Goal: Communication & Community: Answer question/provide support

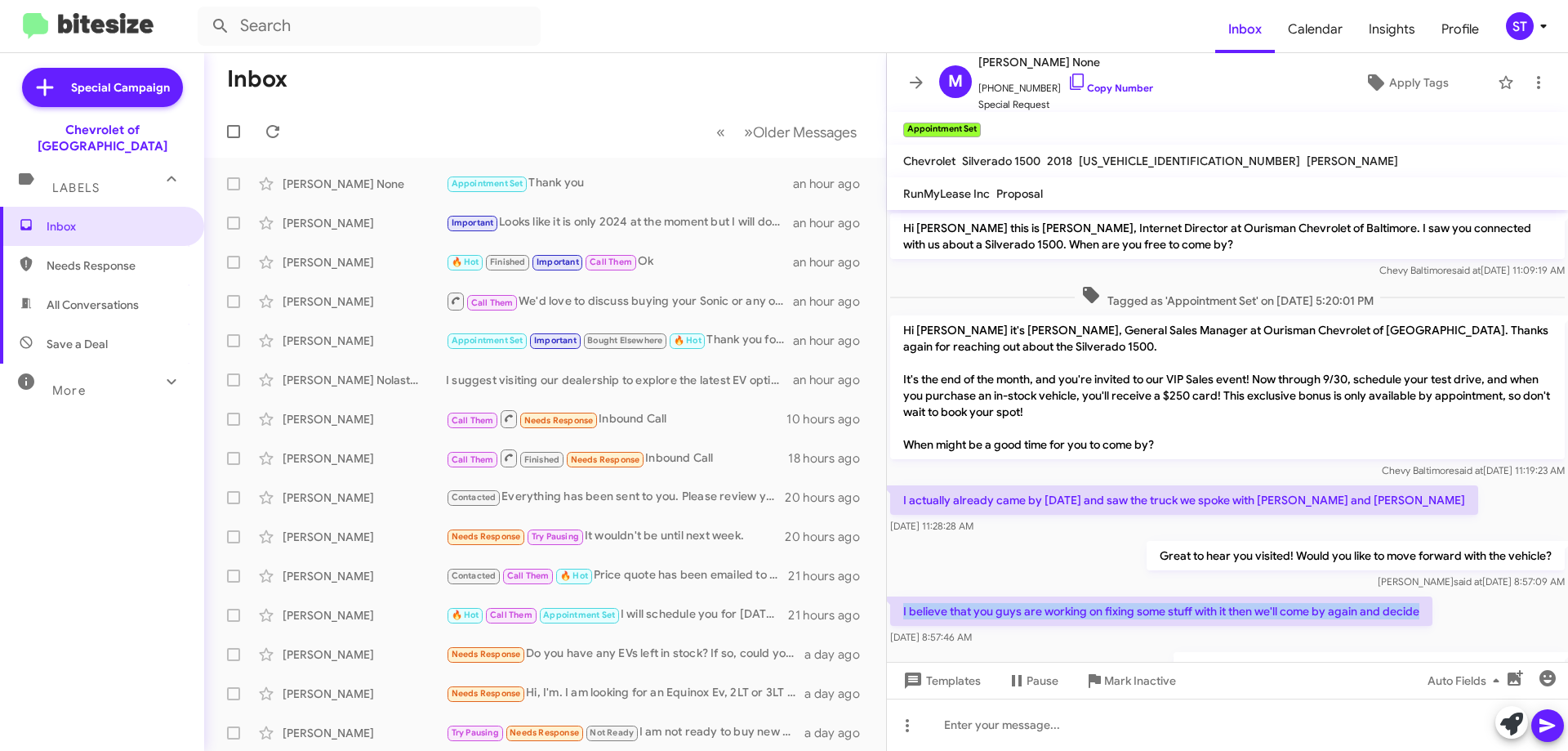
scroll to position [191, 0]
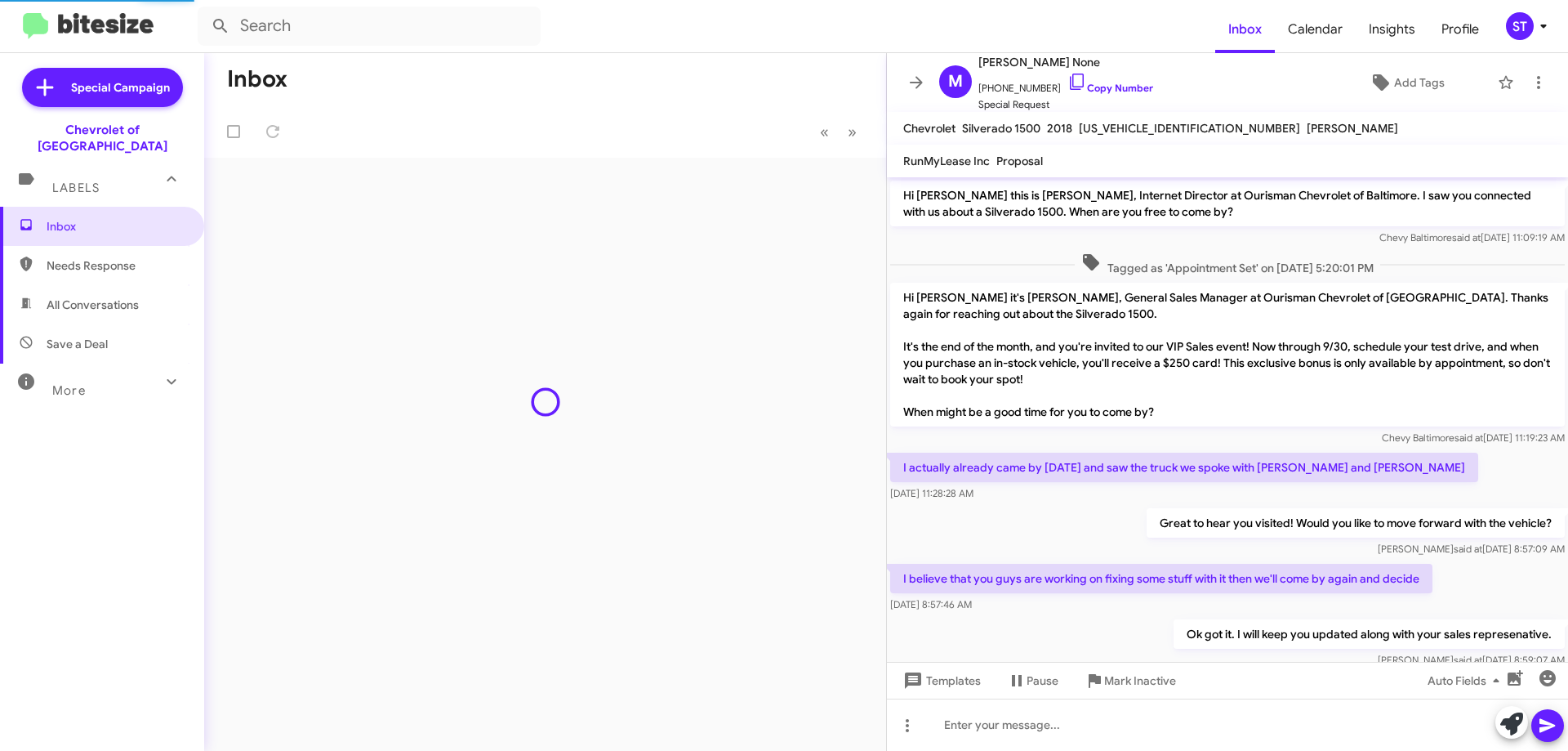
scroll to position [92, 0]
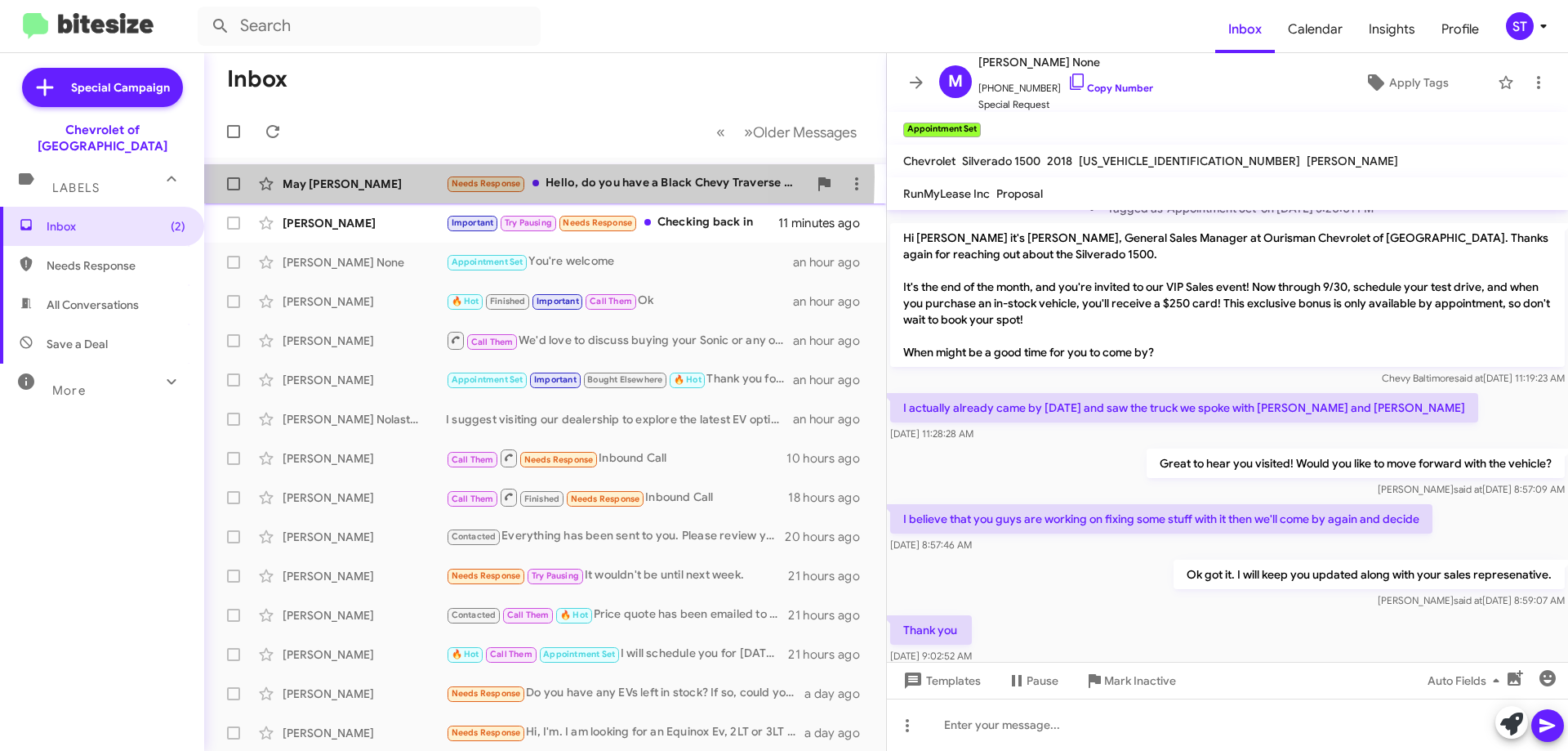
click at [406, 176] on div "May [PERSON_NAME]" at bounding box center [364, 184] width 163 height 17
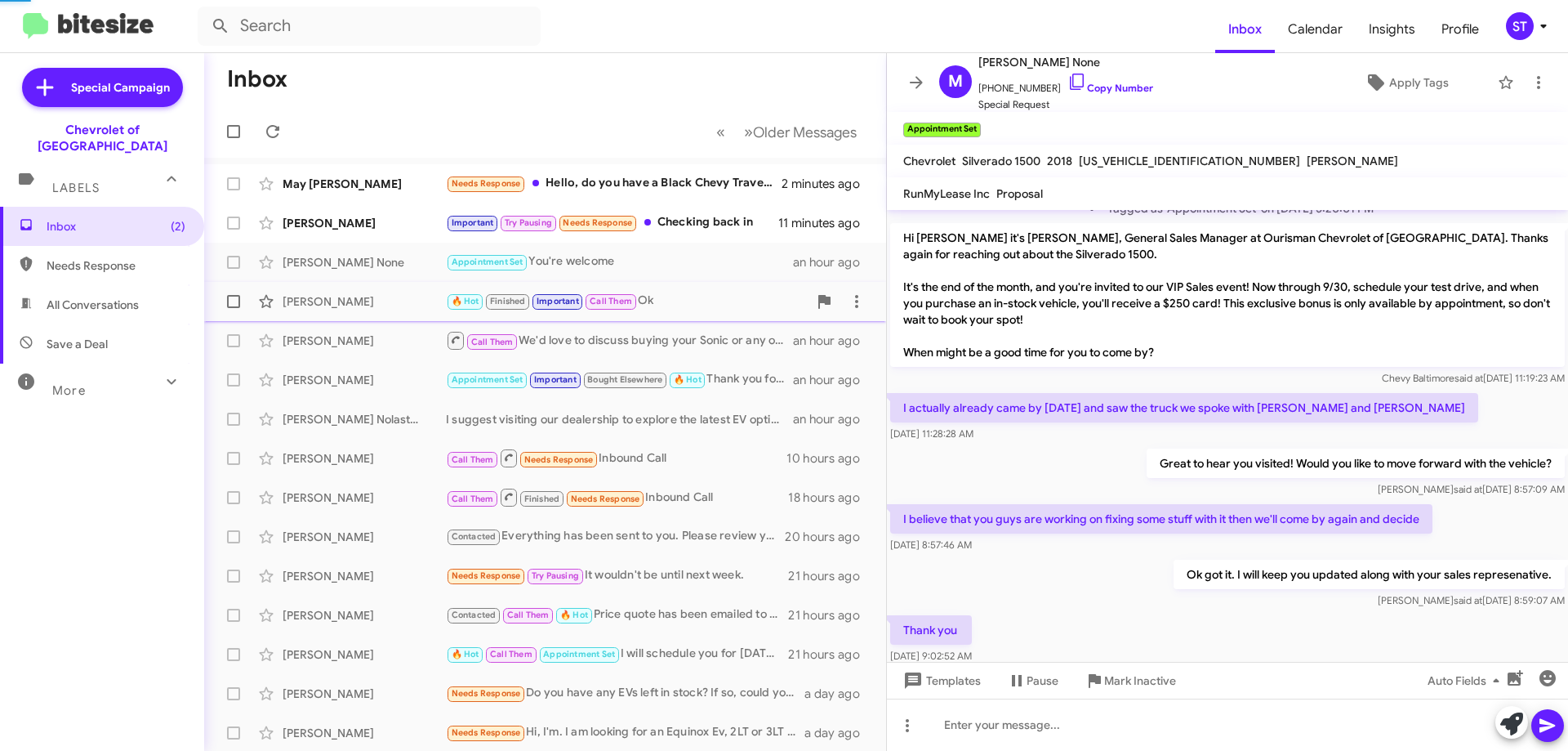
scroll to position [91, 0]
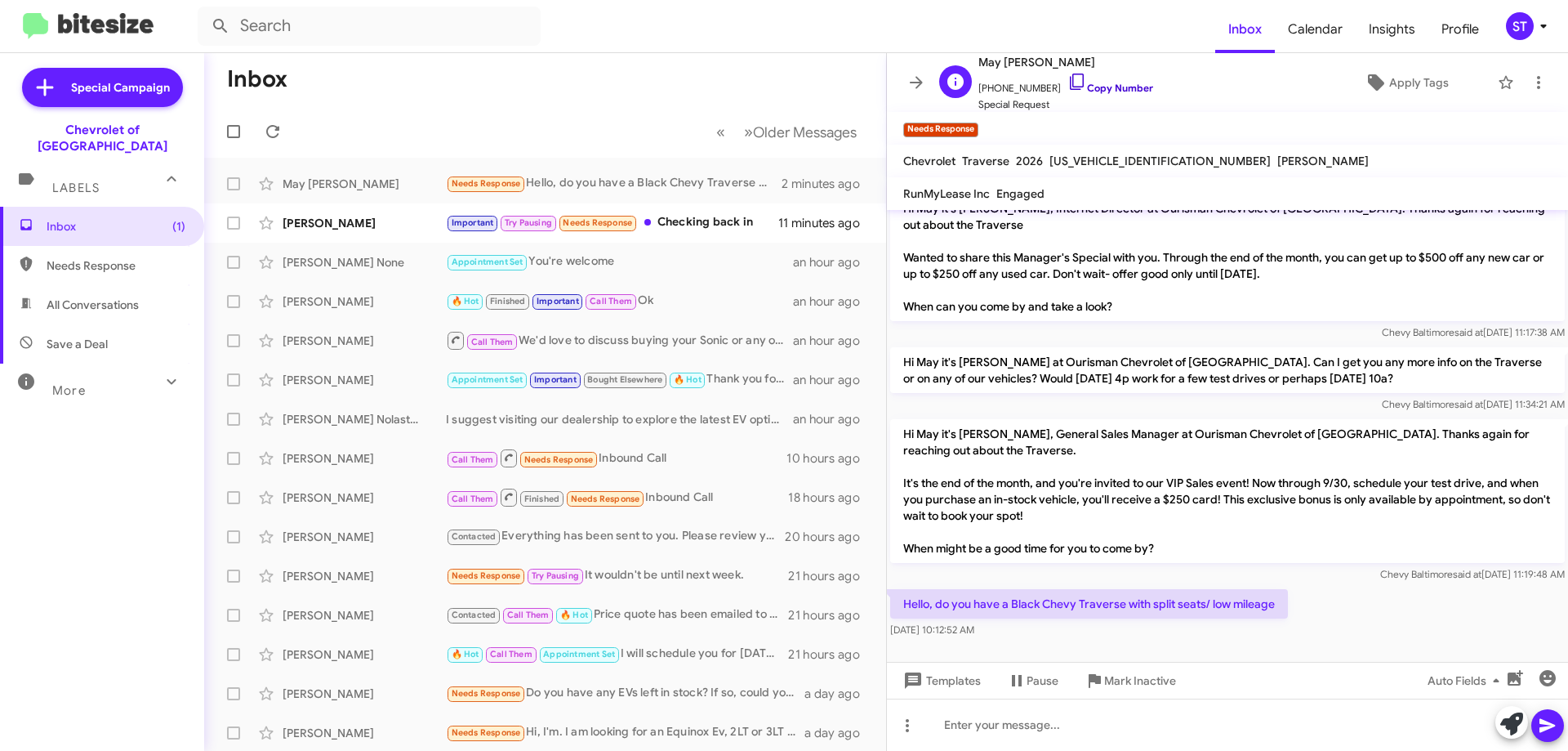
click at [1067, 79] on icon at bounding box center [1077, 81] width 19 height 19
drag, startPoint x: 1275, startPoint y: 605, endPoint x: 1011, endPoint y: 600, distance: 264.0
click at [1011, 600] on p "Hello, do you have a Black Chevy Traverse with split seats/ low mileage" at bounding box center [1089, 604] width 398 height 29
copy p "Black Chevy Traverse with split seats/ low mileage"
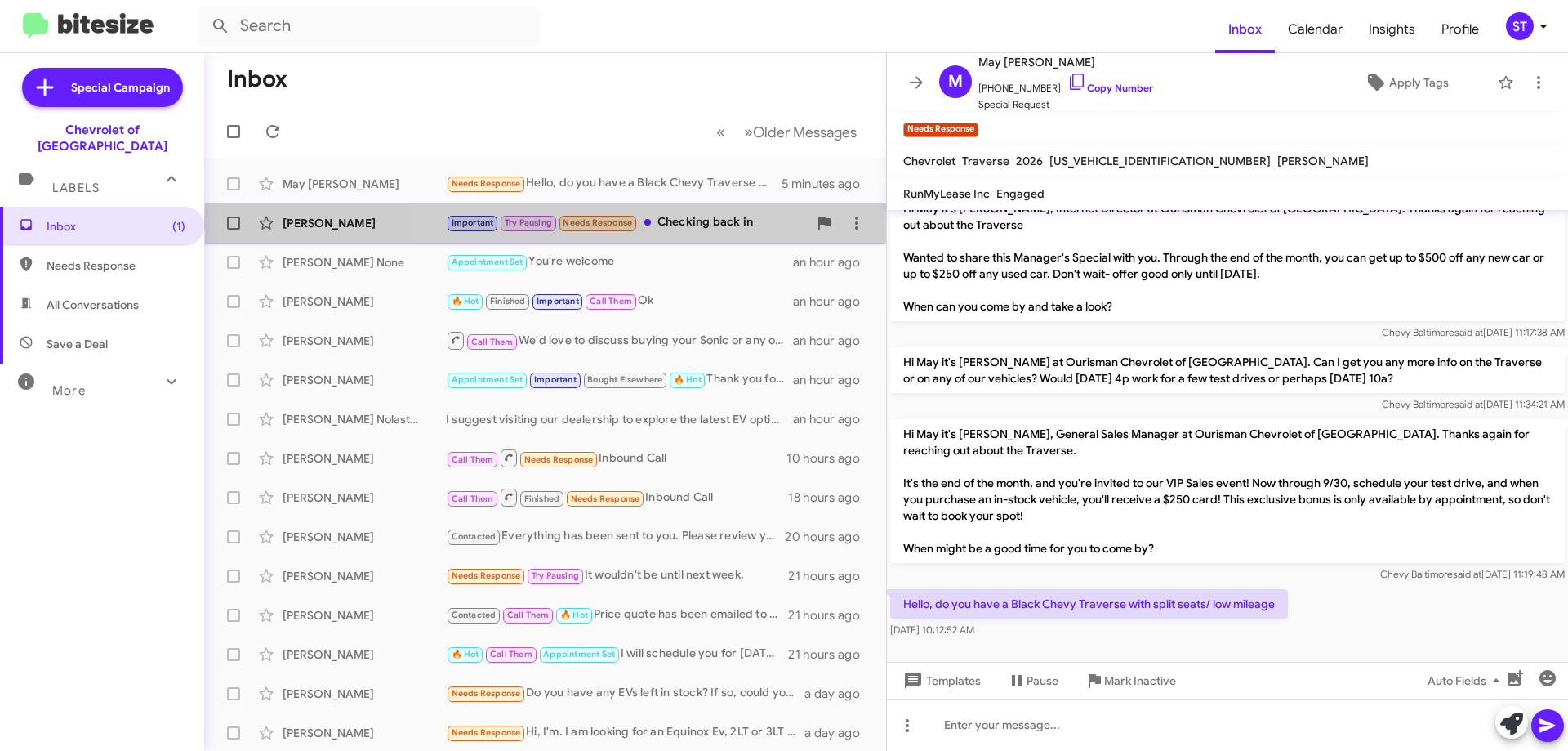
click at [730, 222] on div "Important Try Pausing Needs Response Checking back in" at bounding box center [627, 222] width 362 height 18
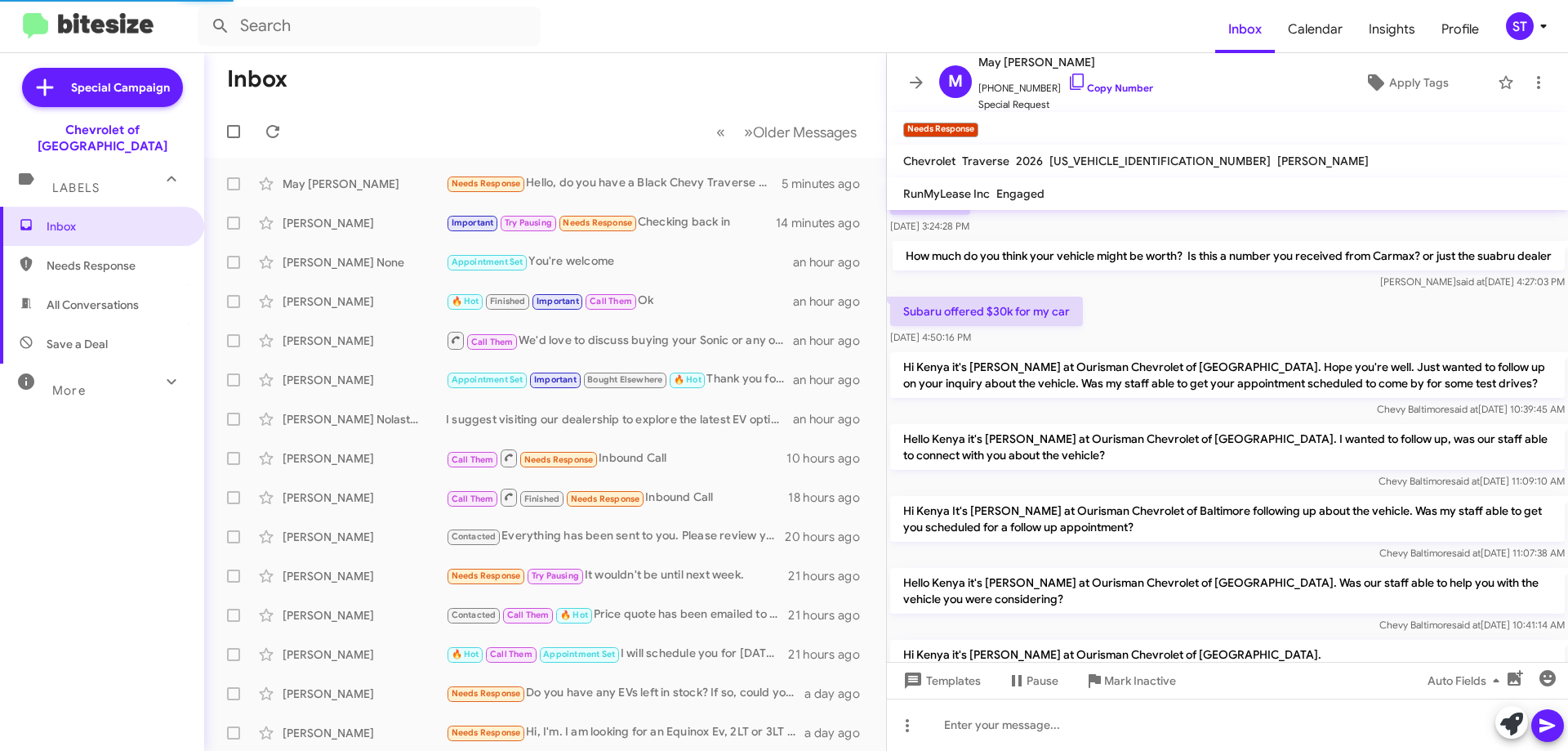
scroll to position [832, 0]
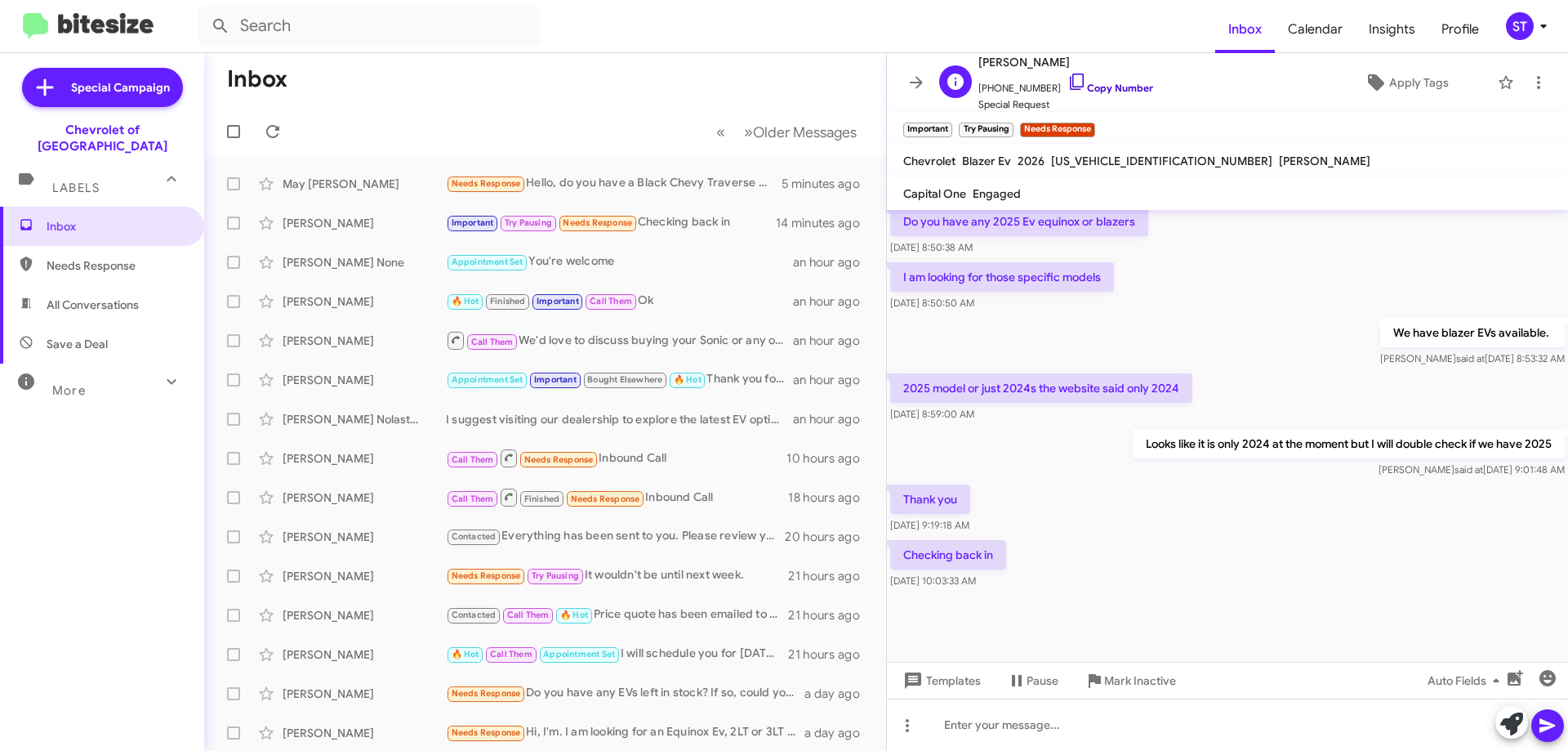
click at [1067, 79] on icon at bounding box center [1077, 81] width 19 height 19
click at [278, 147] on mat-toolbar-row "« Previous » Next Older Messages" at bounding box center [545, 131] width 682 height 53
click at [277, 145] on button at bounding box center [272, 131] width 33 height 33
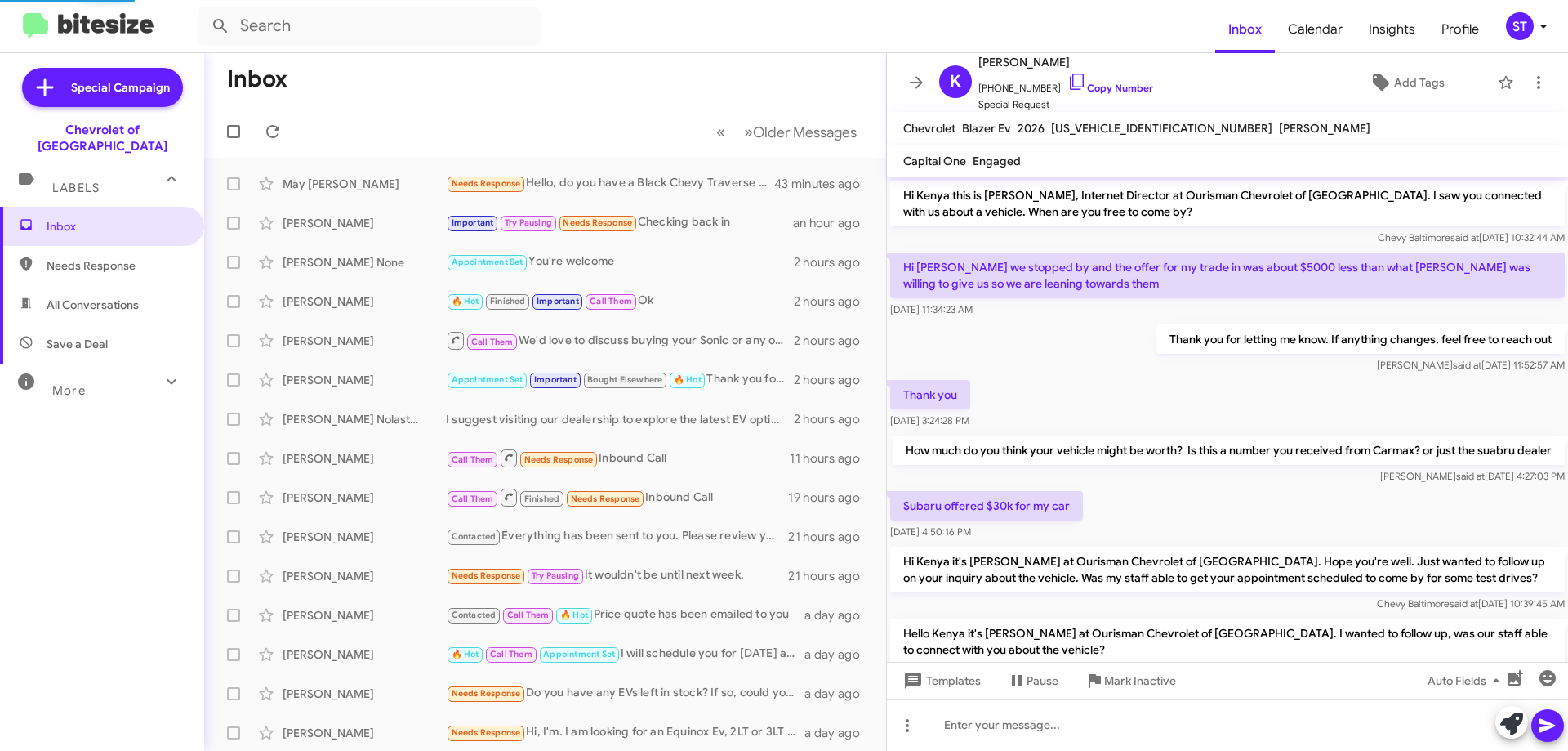
scroll to position [877, 0]
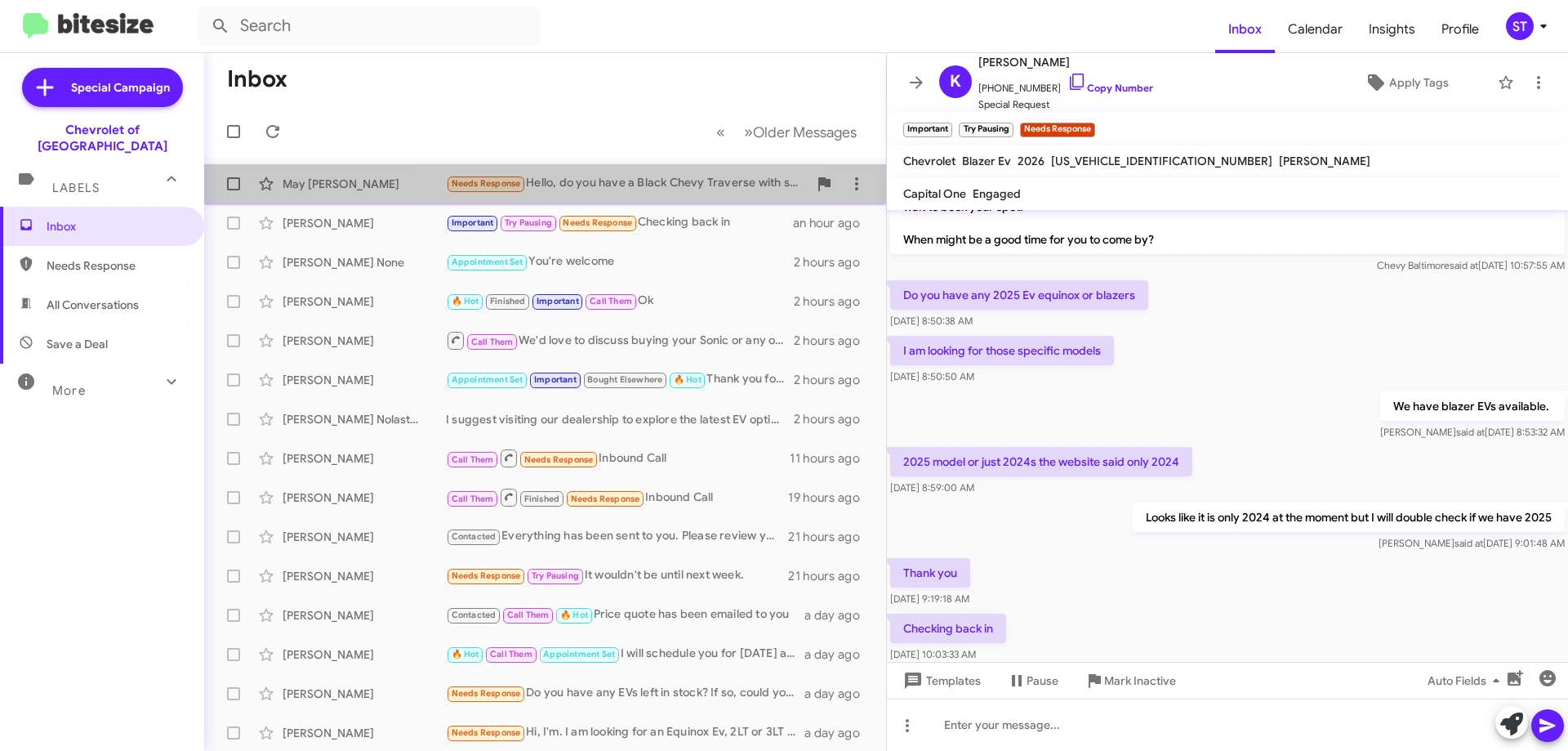
click at [598, 175] on div "Needs Response Hello, do you have a Black Chevy Traverse with split seats/ low …" at bounding box center [627, 183] width 362 height 18
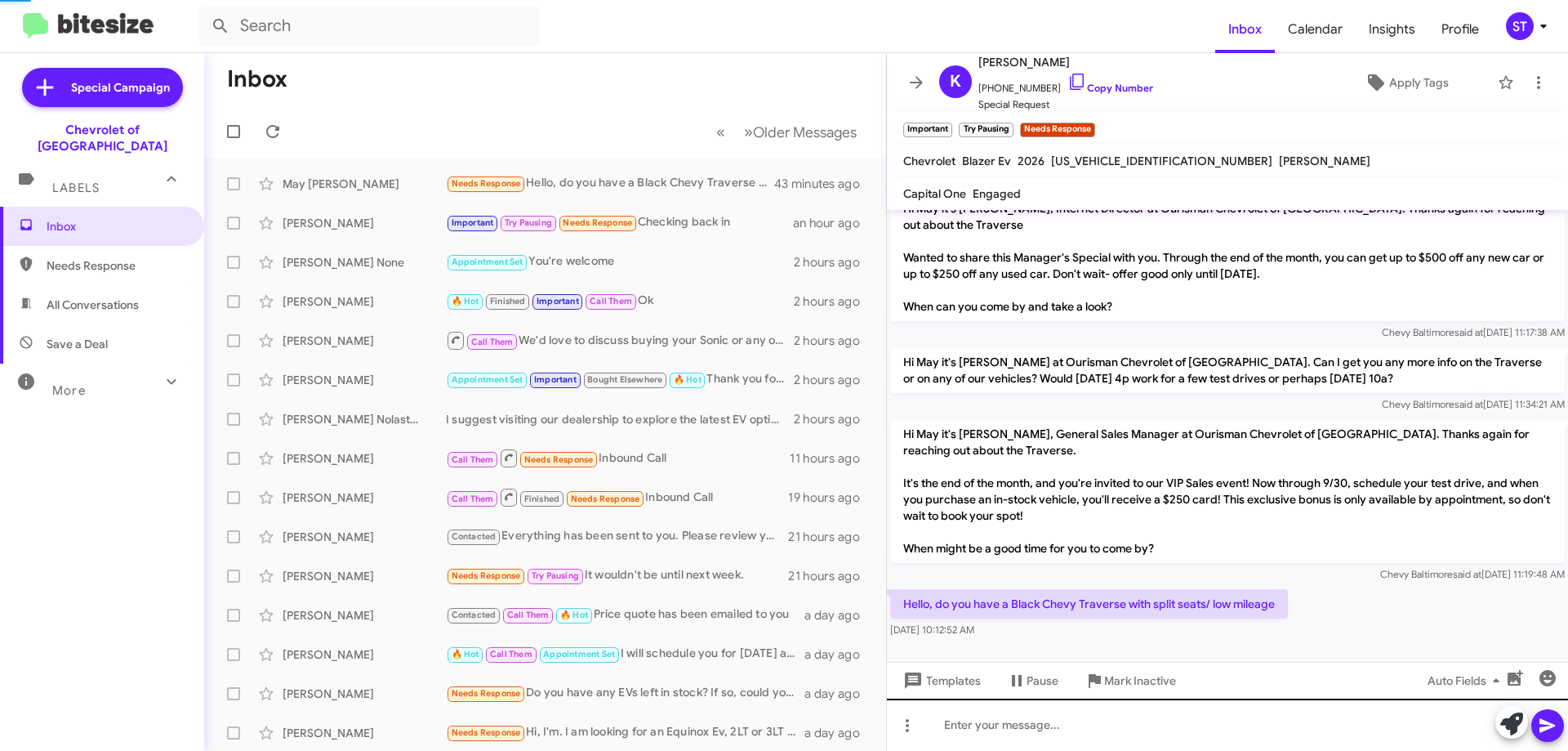
scroll to position [91, 0]
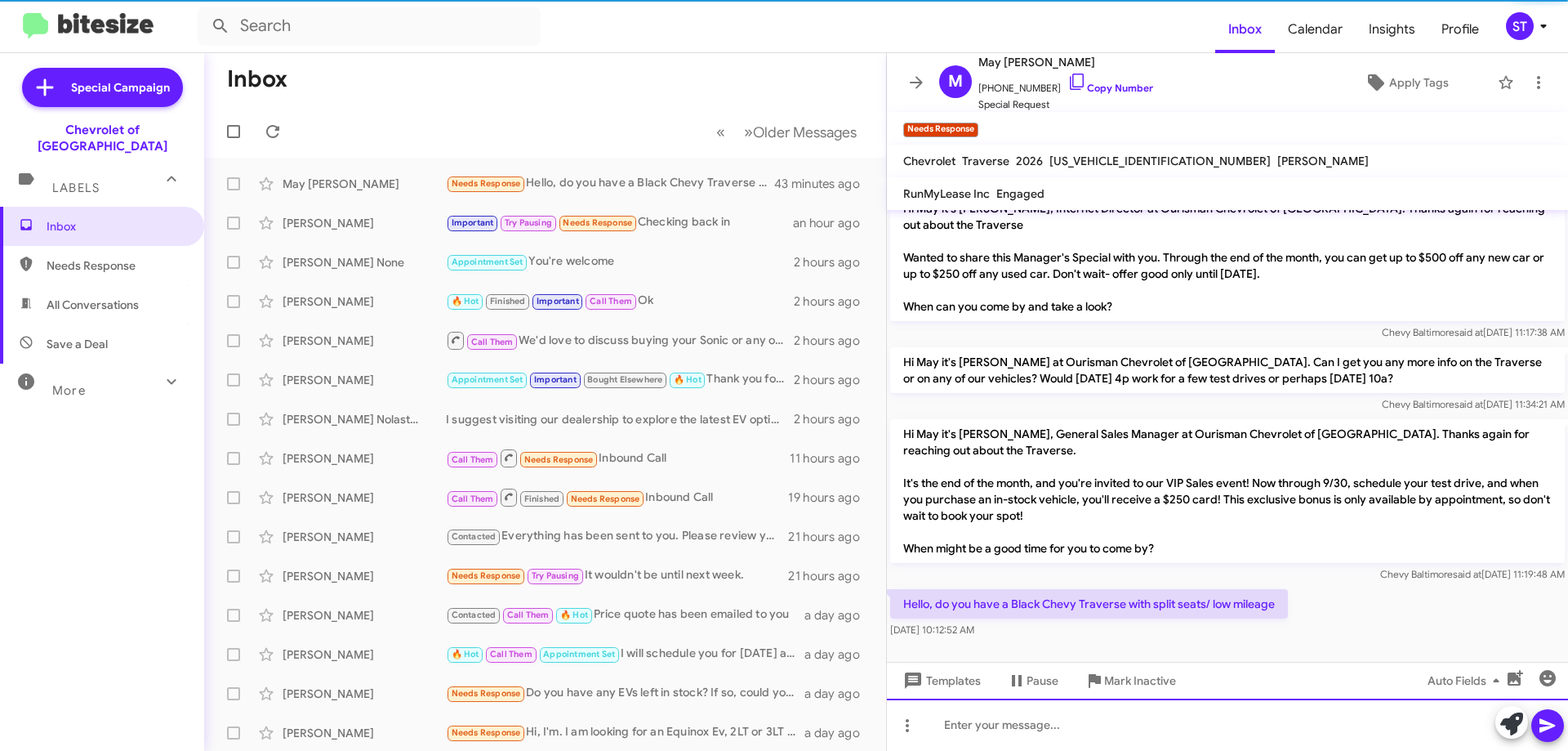
click at [1118, 721] on div at bounding box center [1227, 724] width 681 height 53
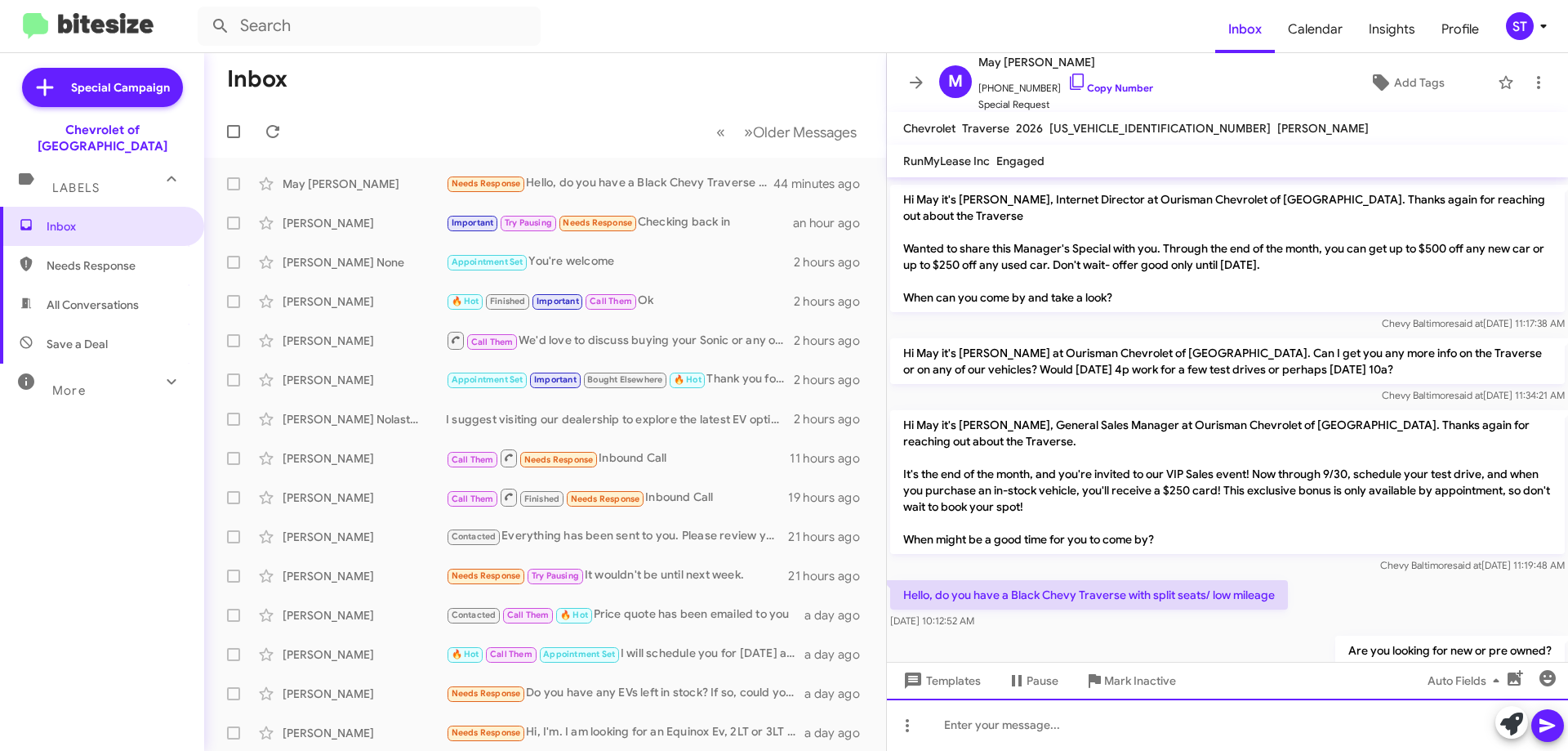
scroll to position [119, 0]
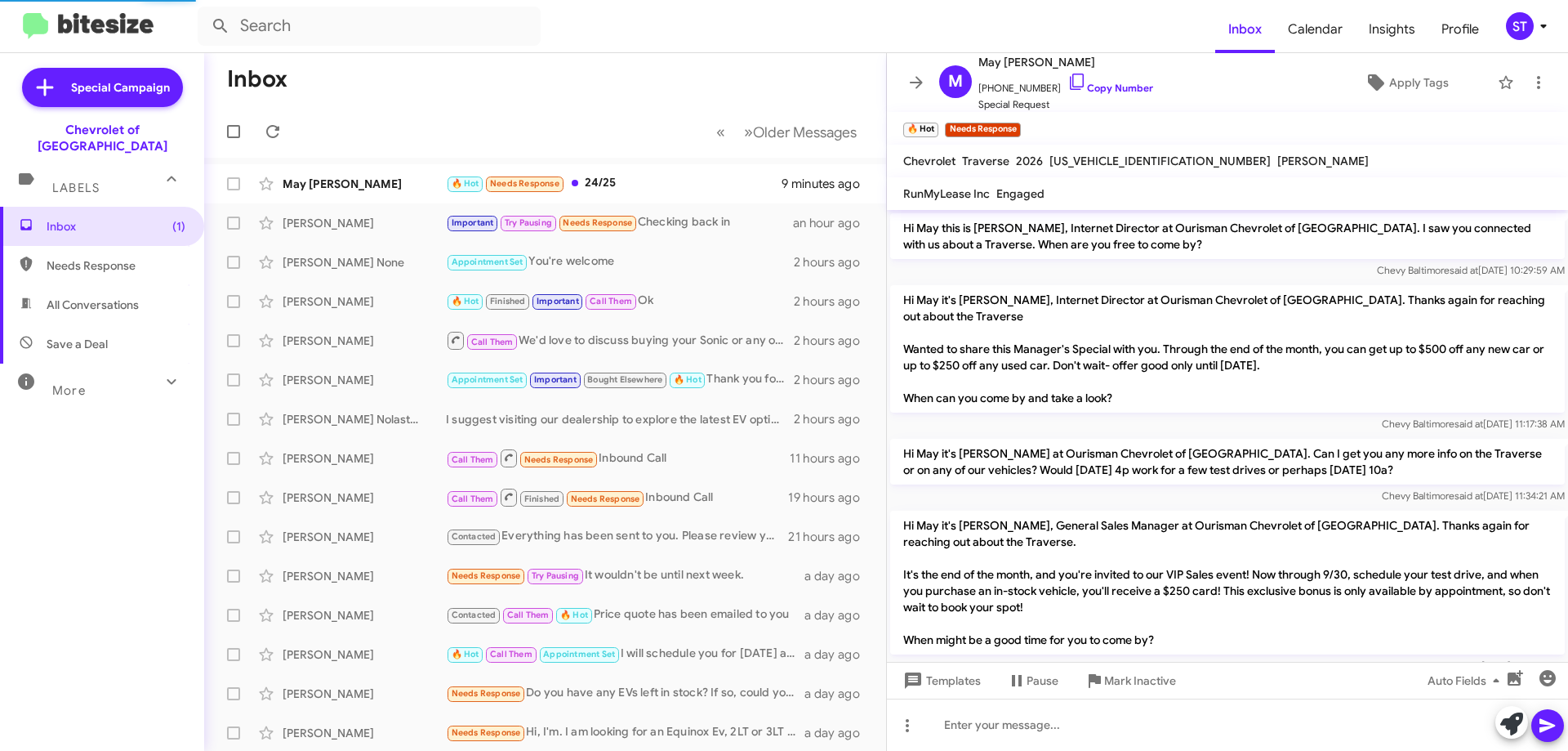
scroll to position [178, 0]
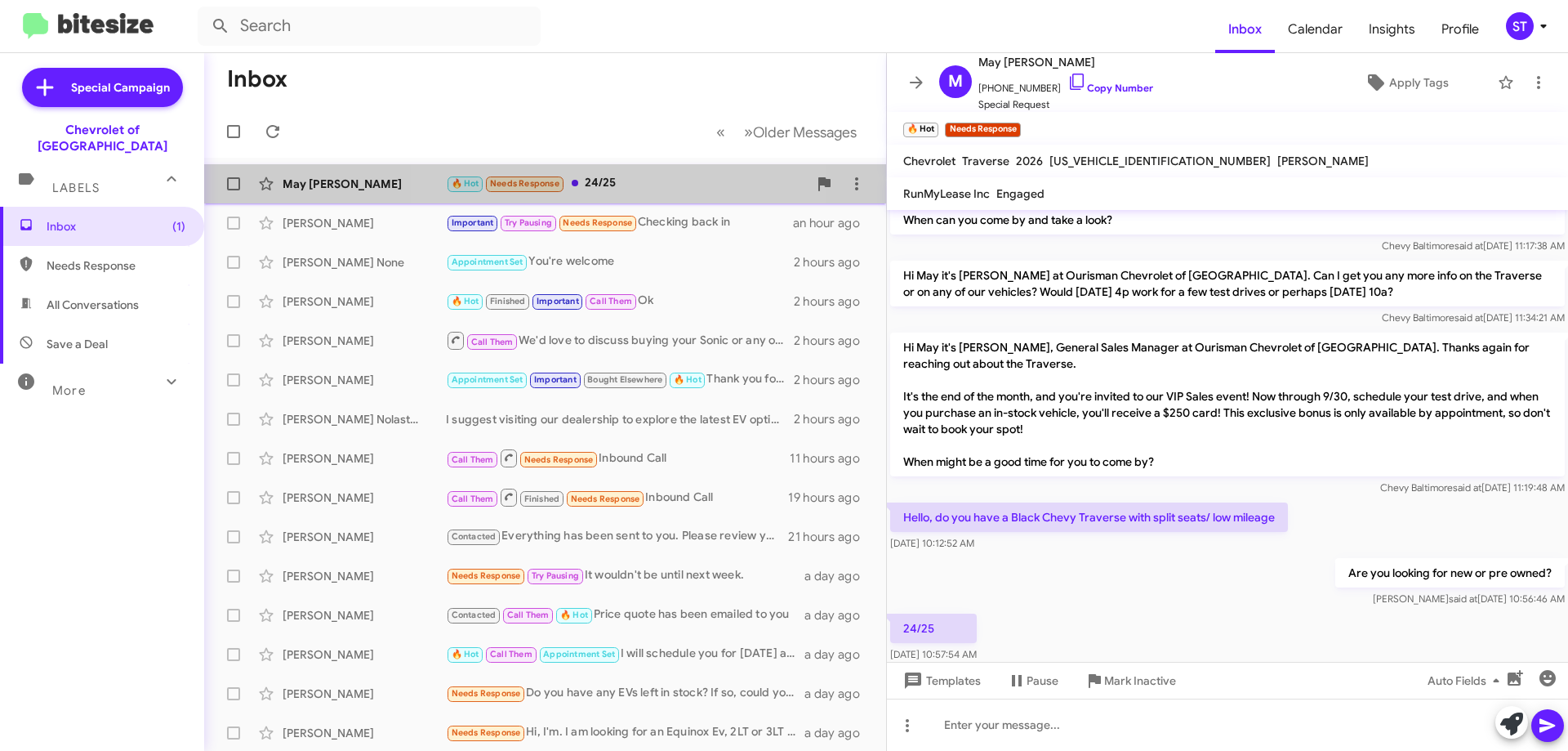
click at [630, 170] on div "May Lunn 🔥 Hot Needs Response 24/25 9 minutes ago" at bounding box center [545, 183] width 656 height 33
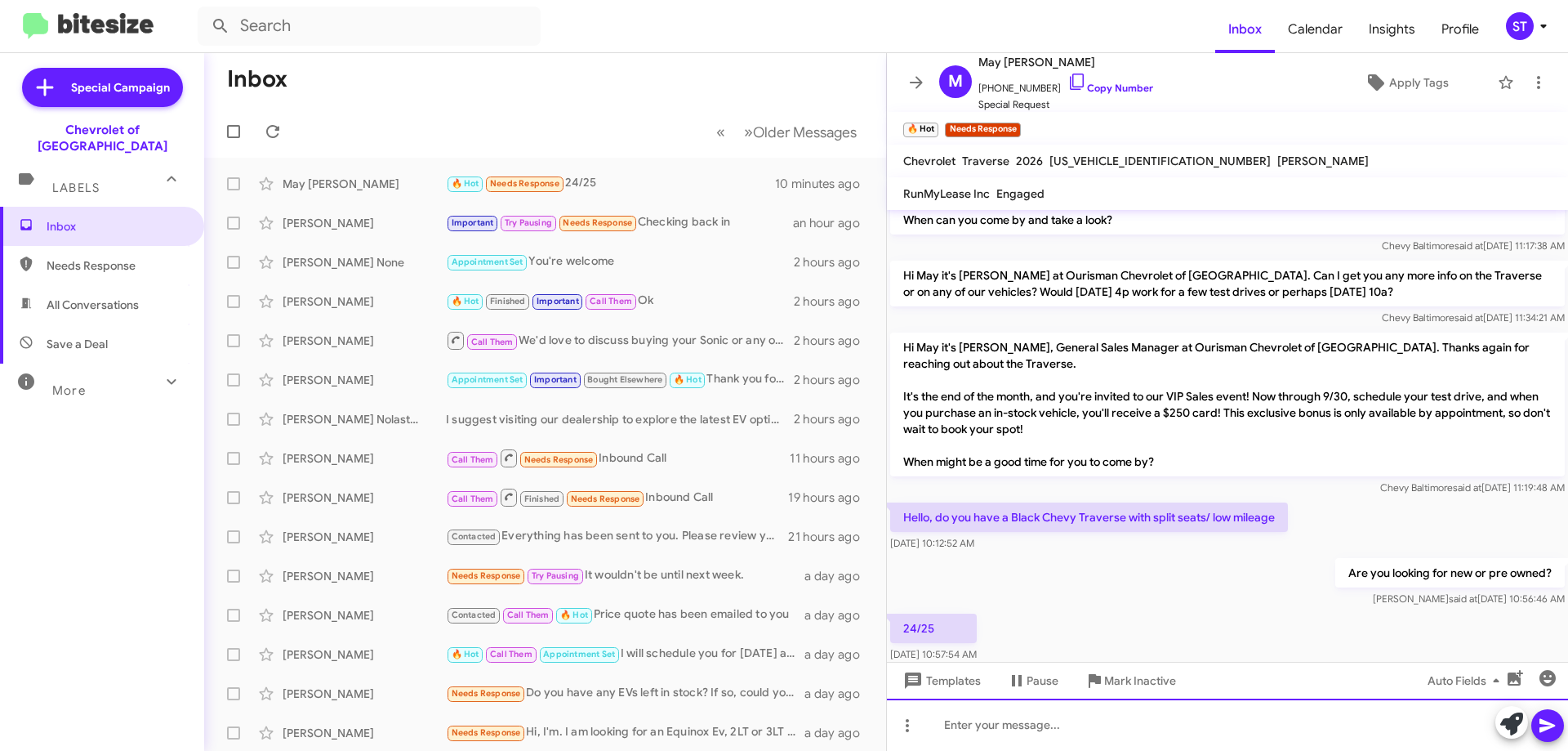
click at [1041, 714] on div at bounding box center [1227, 724] width 681 height 53
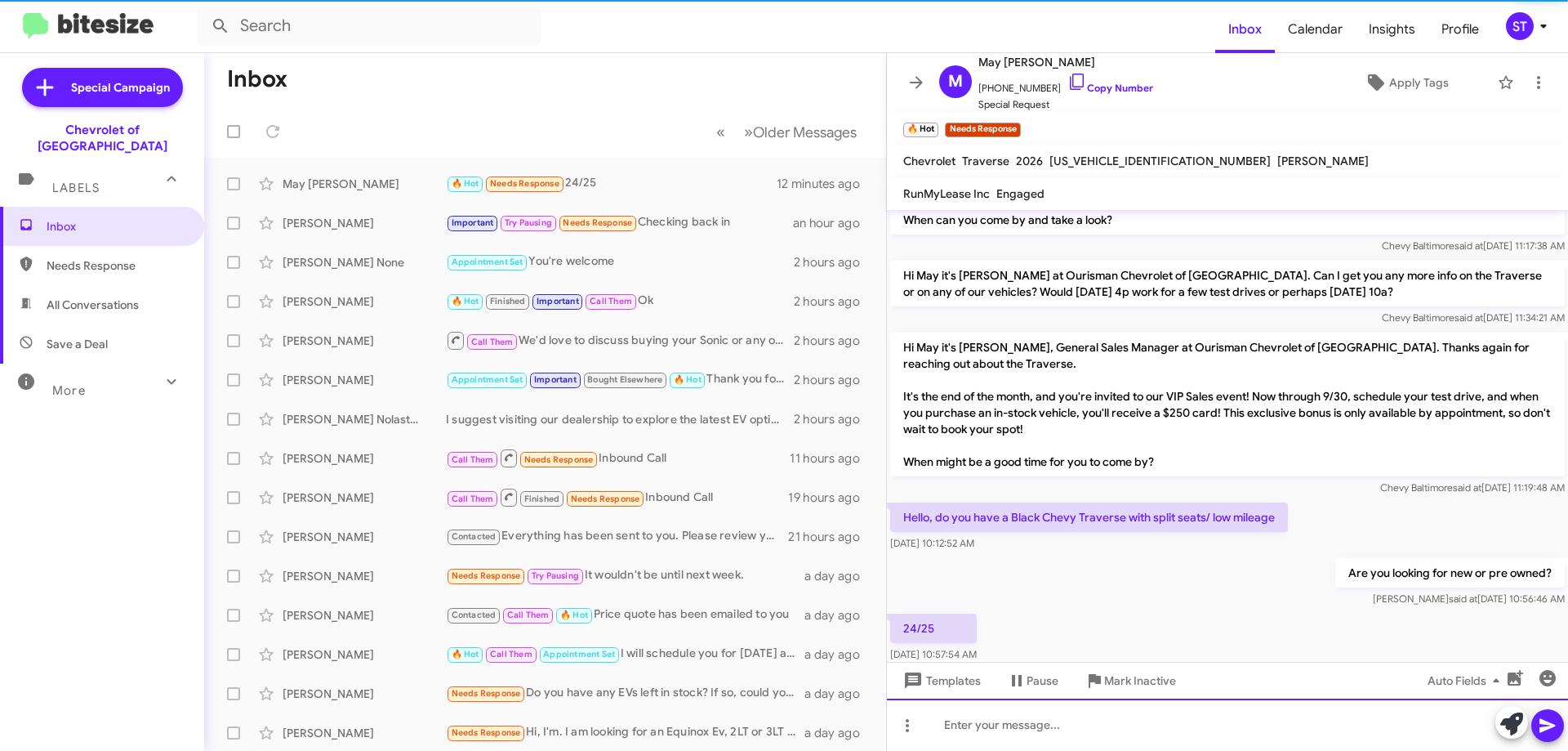
scroll to position [0, 0]
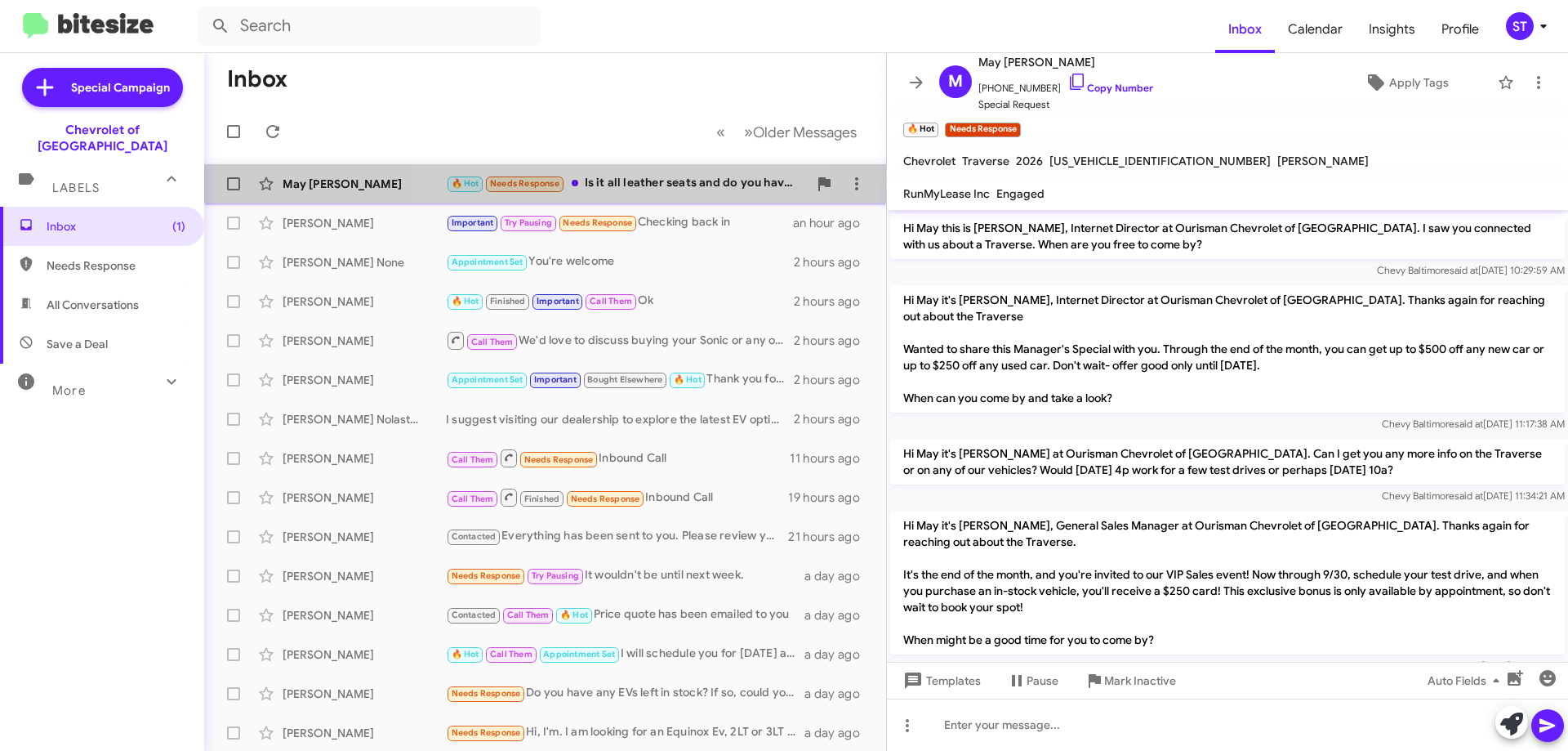
click at [628, 184] on div "🔥 Hot Needs Response Is it all leather seats and do you have any sales going on?" at bounding box center [627, 183] width 362 height 18
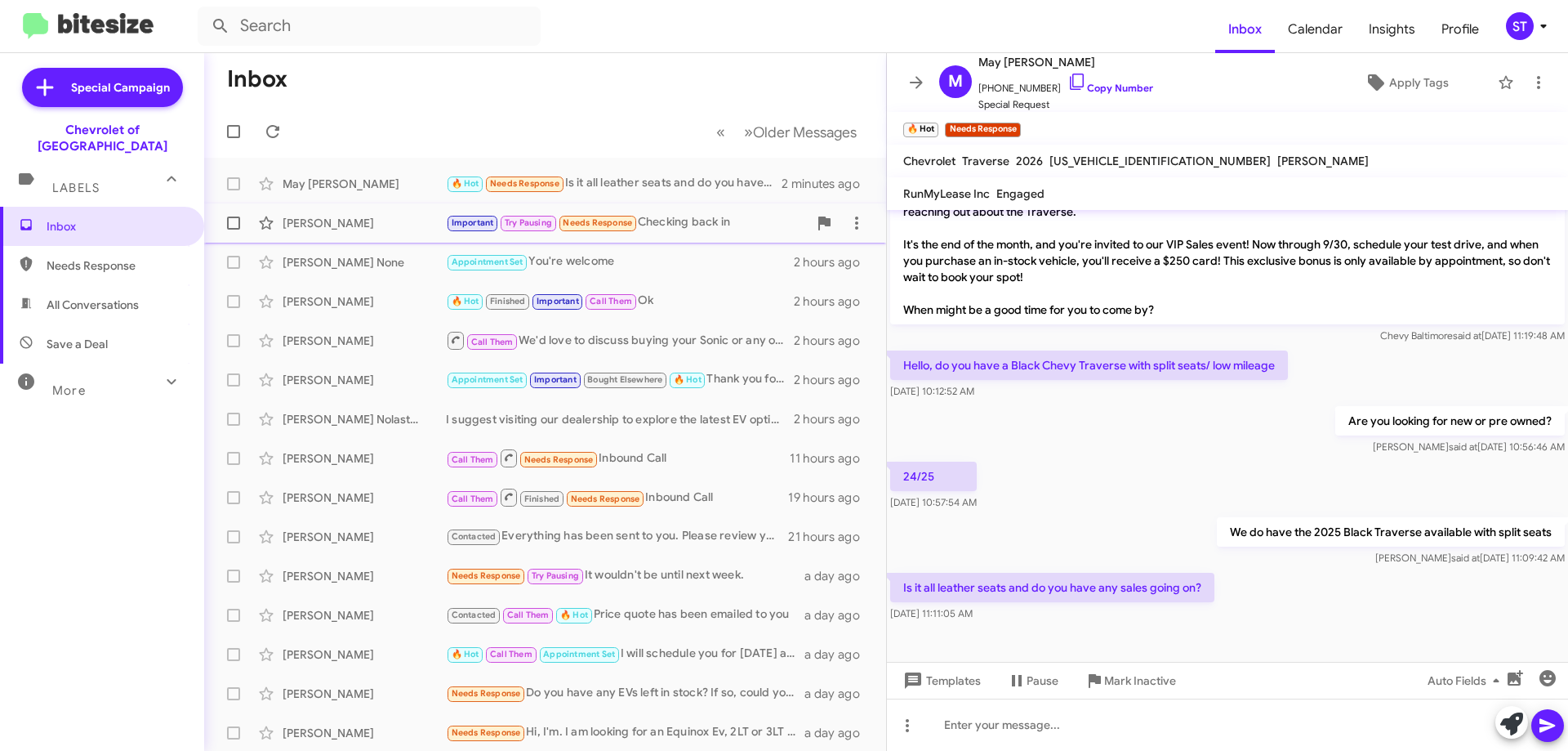
click at [343, 222] on div "[PERSON_NAME]" at bounding box center [364, 223] width 163 height 17
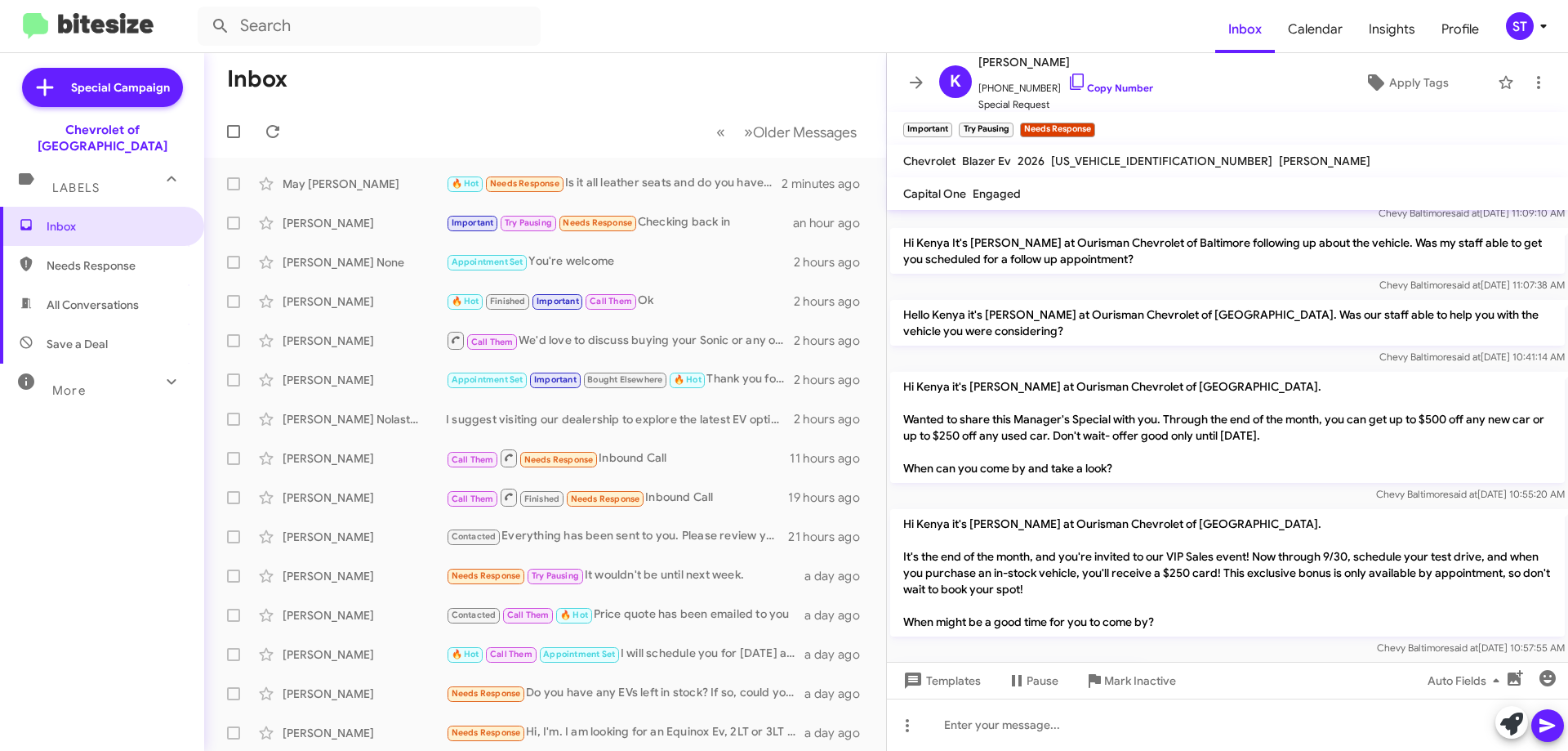
scroll to position [240, 0]
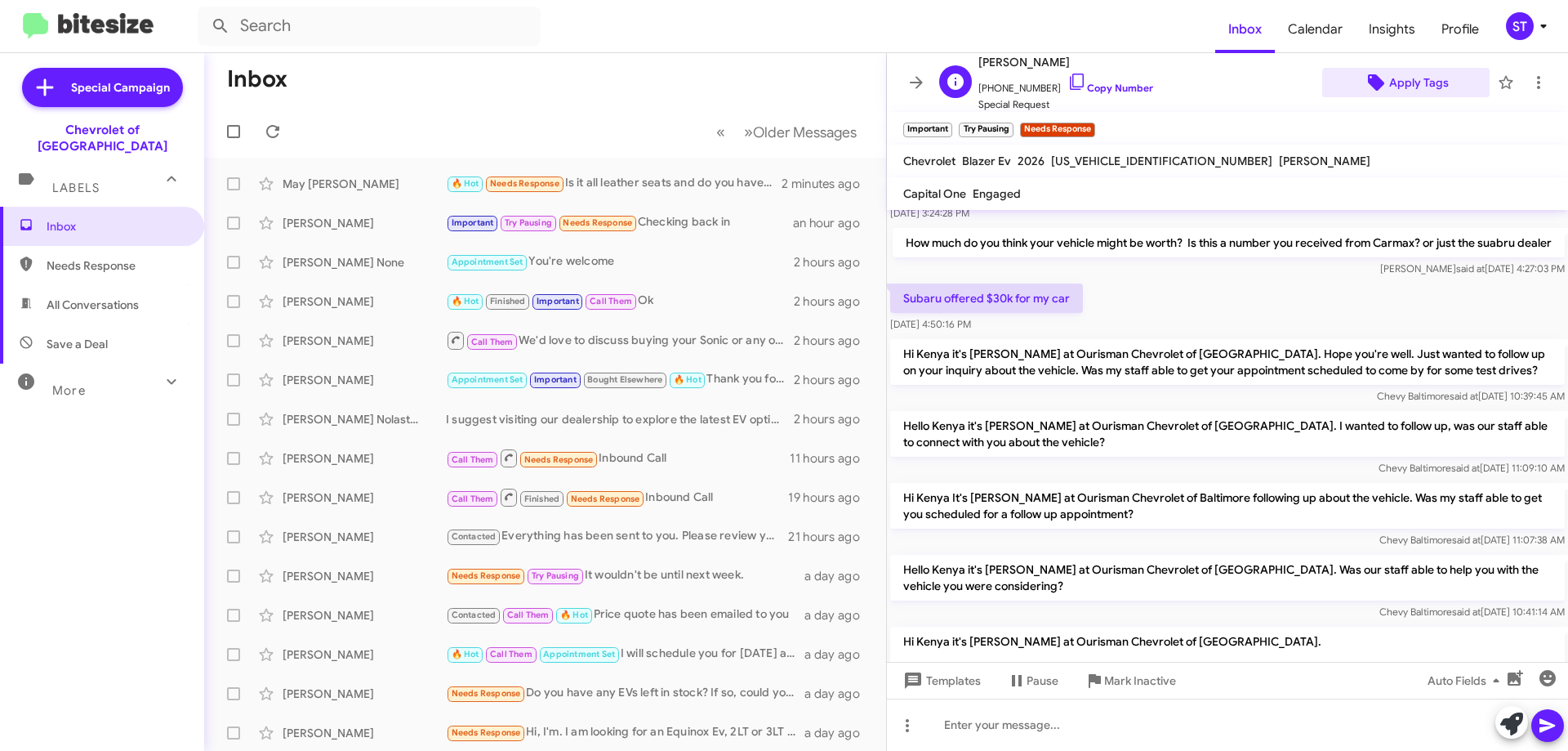
click at [1428, 85] on span "Apply Tags" at bounding box center [1418, 82] width 59 height 29
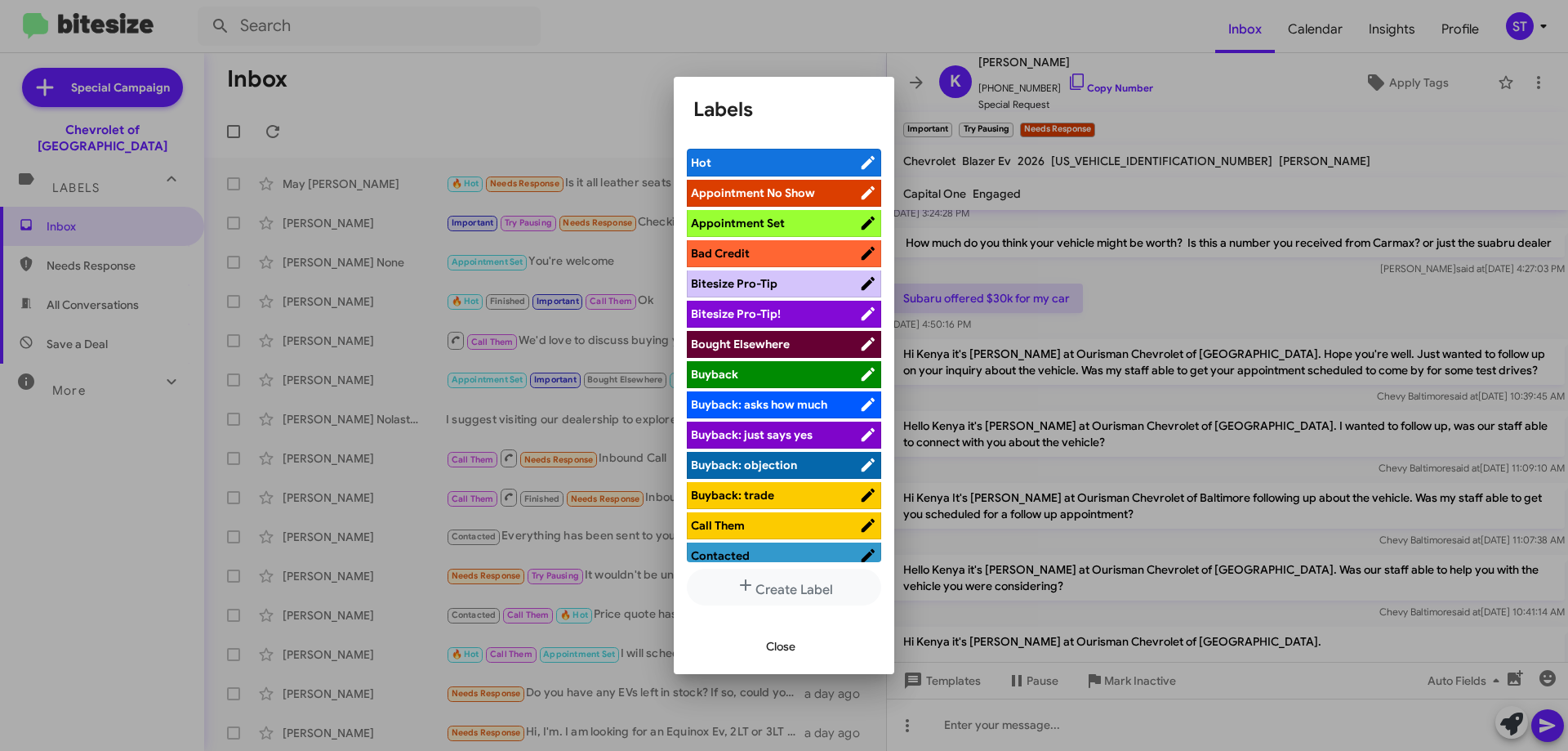
click at [798, 222] on span "Appointment Set" at bounding box center [775, 223] width 168 height 17
click at [781, 645] on span "Close" at bounding box center [781, 646] width 29 height 29
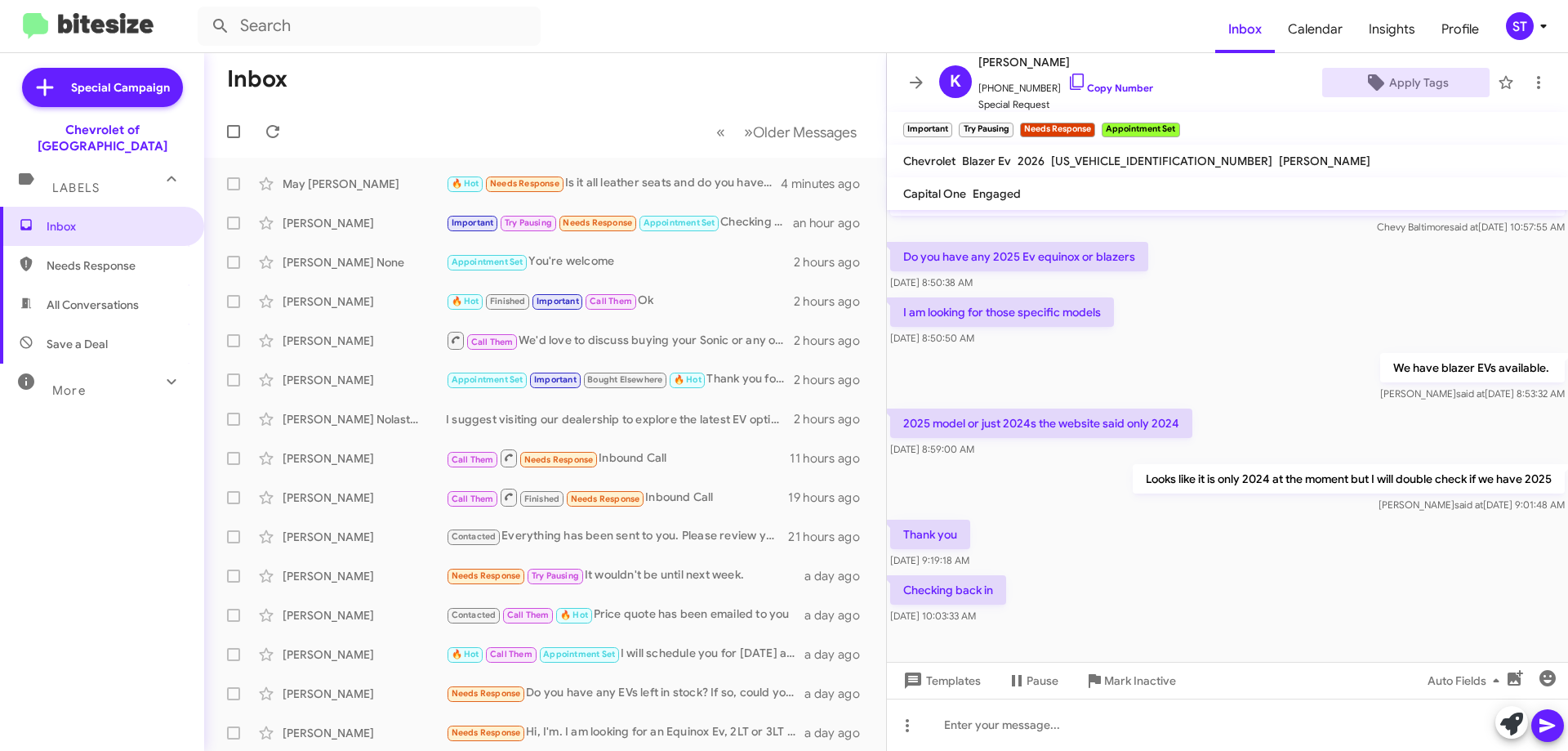
scroll to position [976, 0]
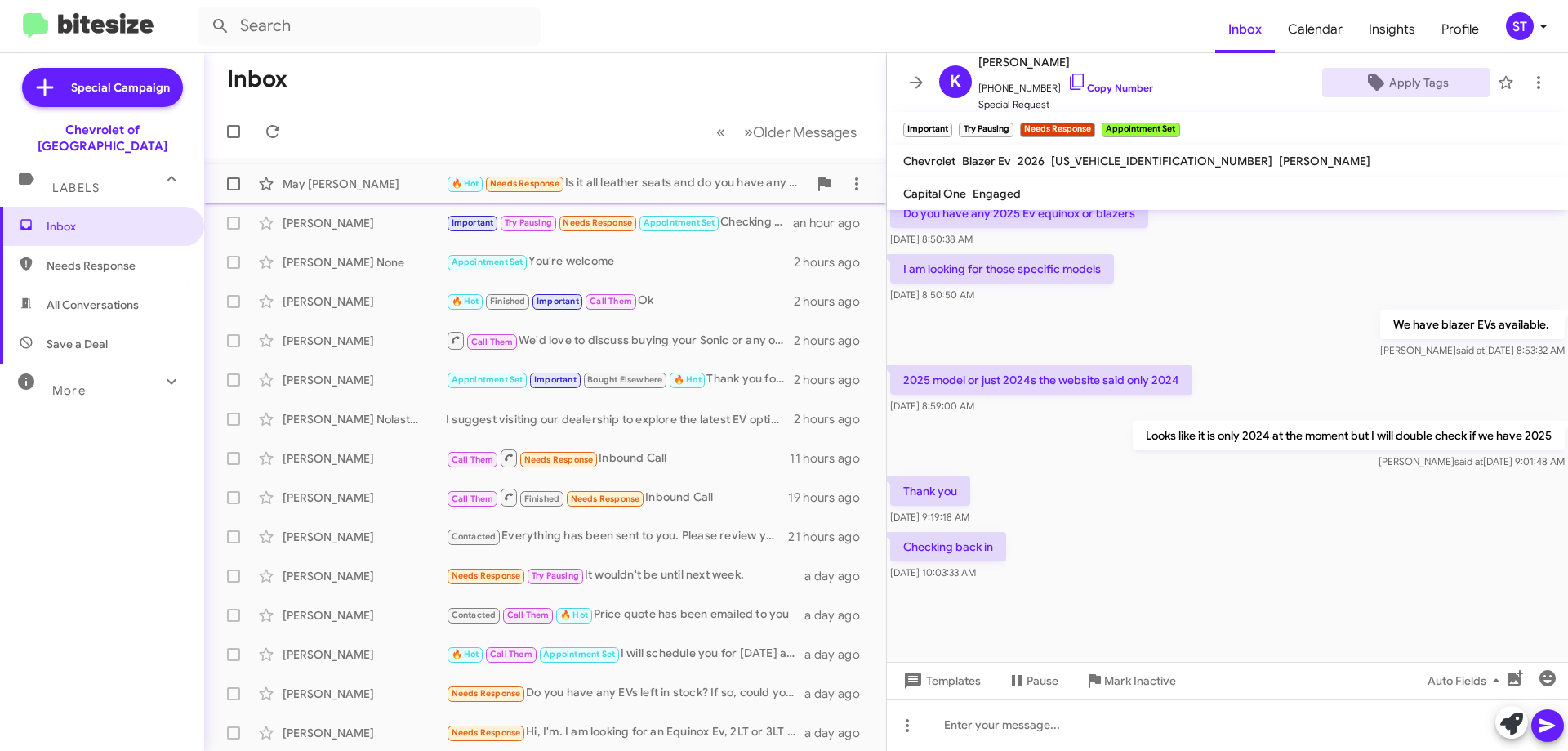
click at [308, 186] on div "May [PERSON_NAME]" at bounding box center [364, 184] width 163 height 17
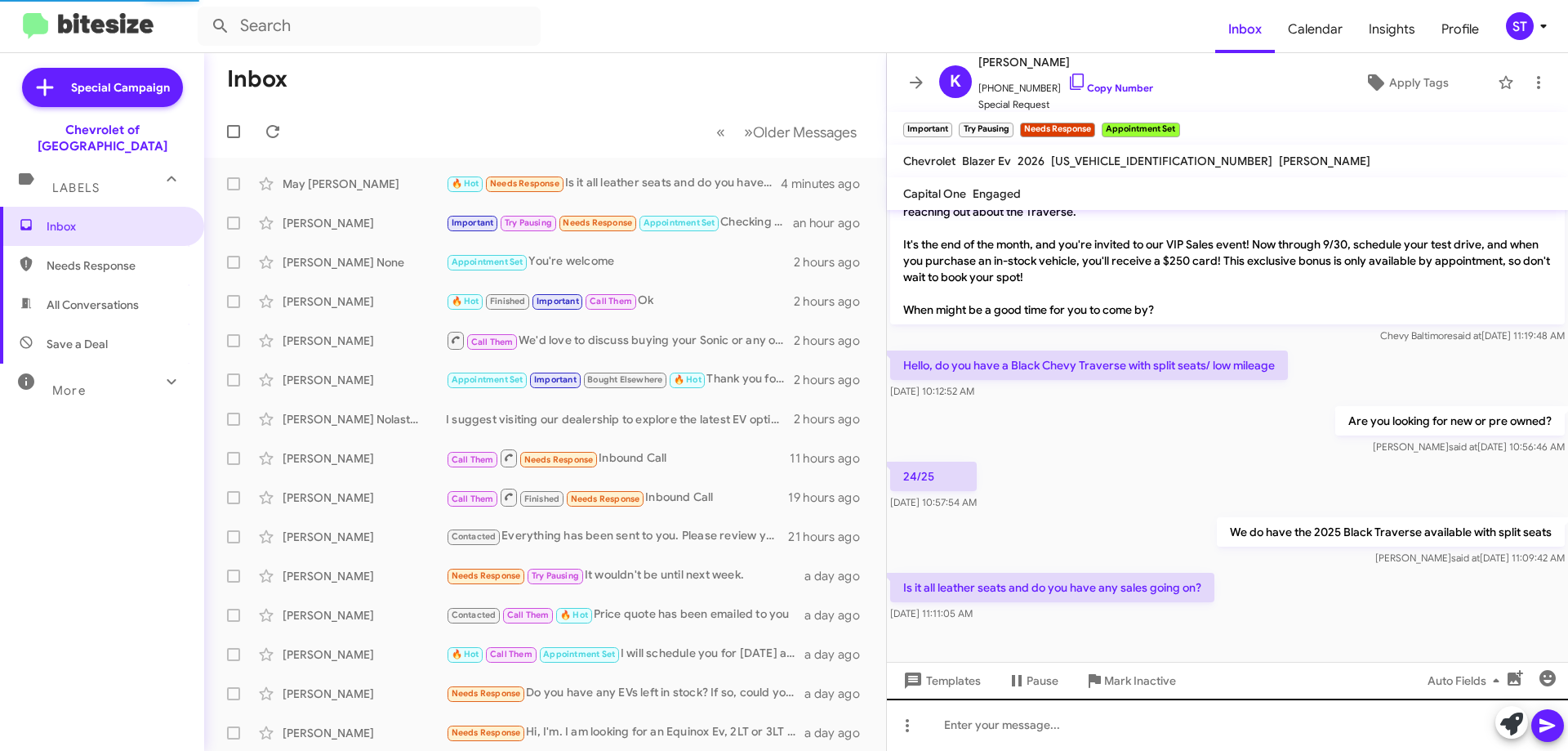
scroll to position [330, 0]
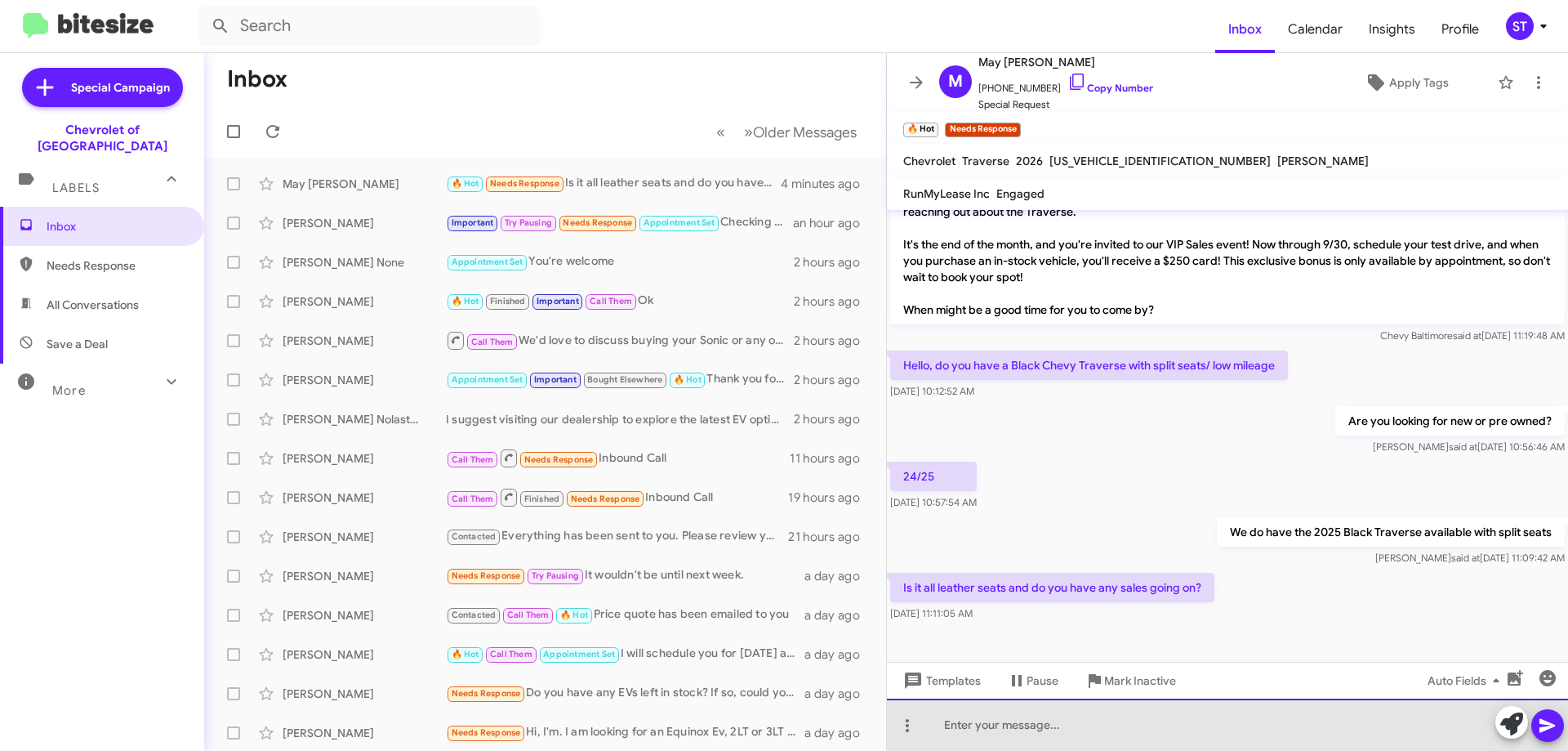
click at [1079, 729] on div at bounding box center [1227, 724] width 681 height 53
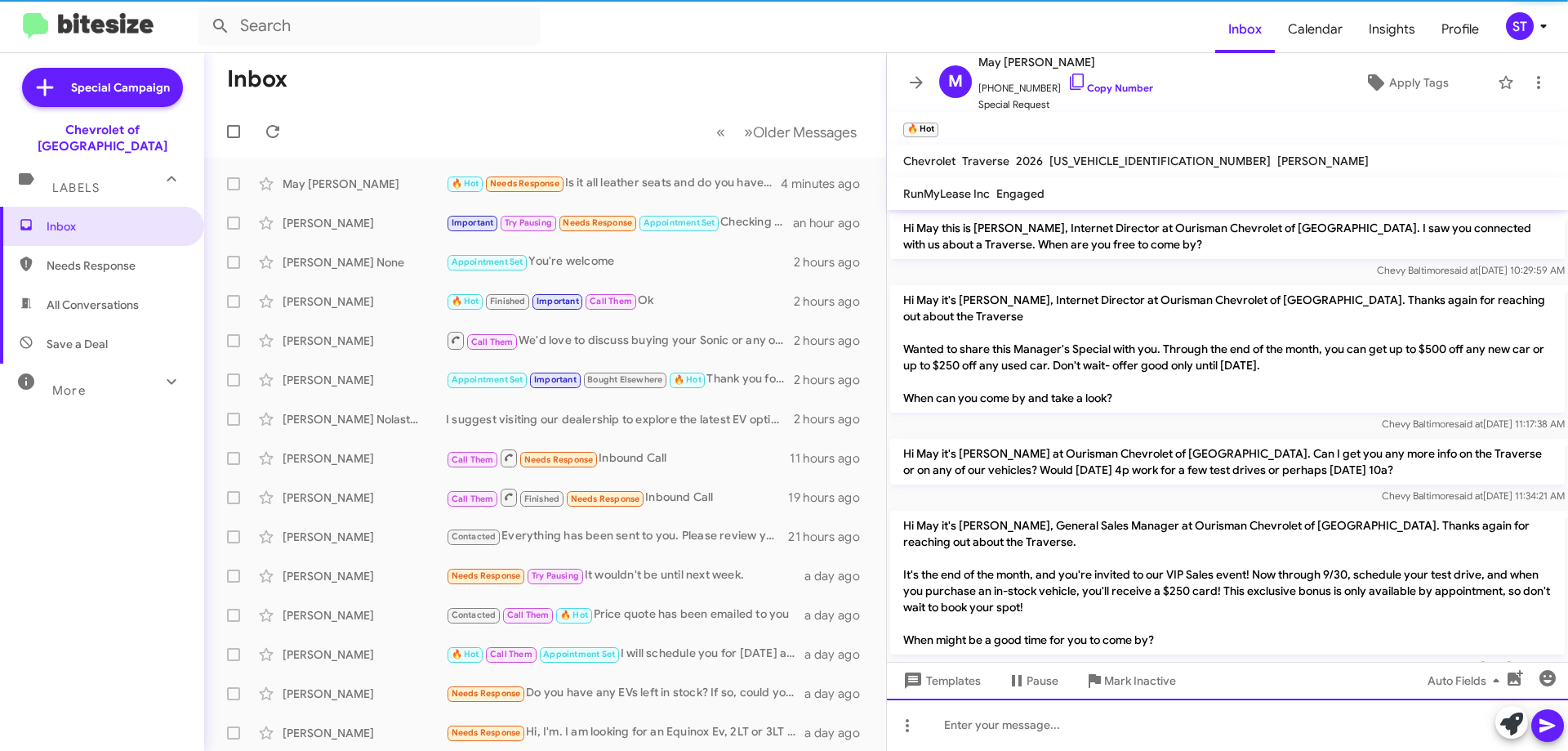
scroll to position [406, 0]
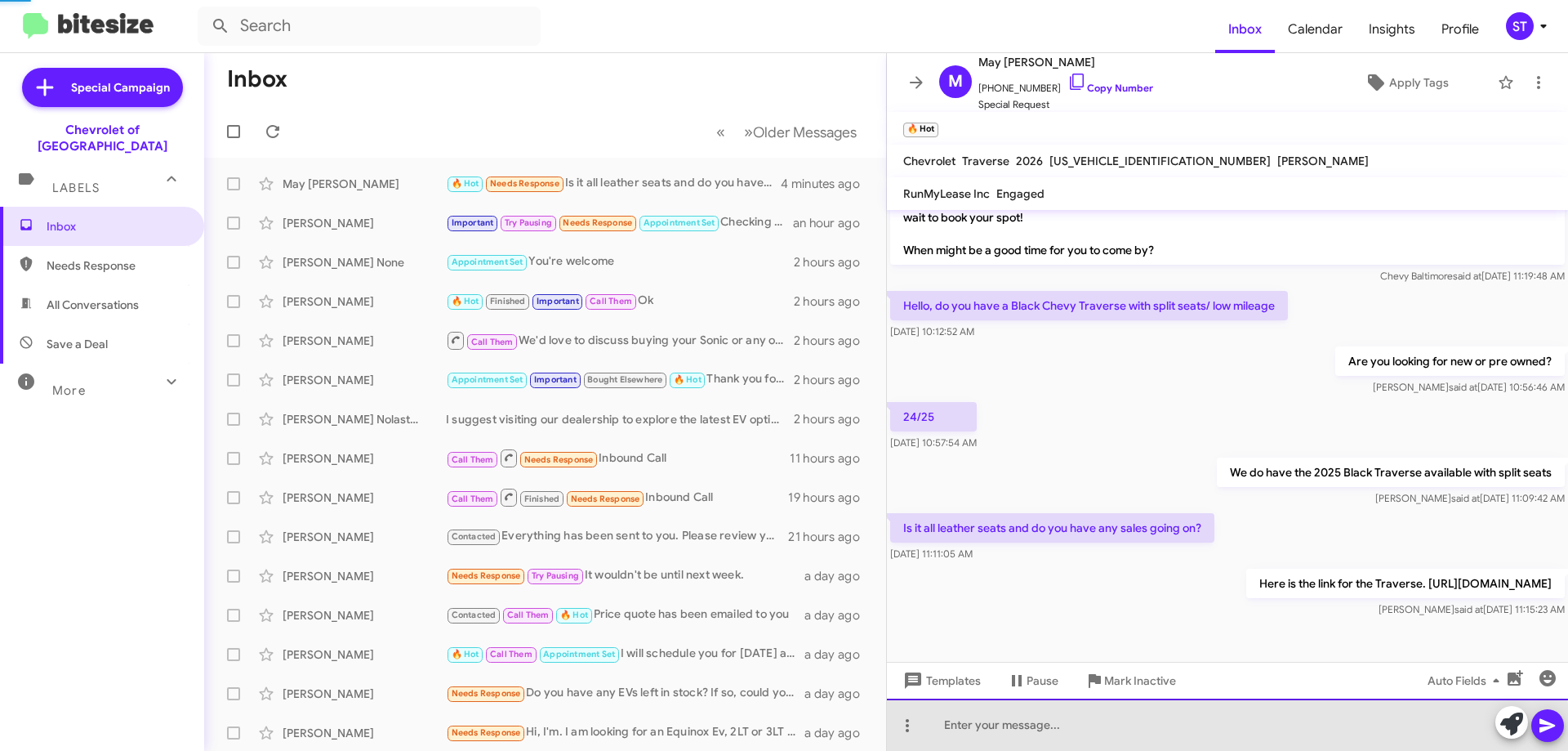
click at [1005, 733] on div at bounding box center [1227, 724] width 681 height 53
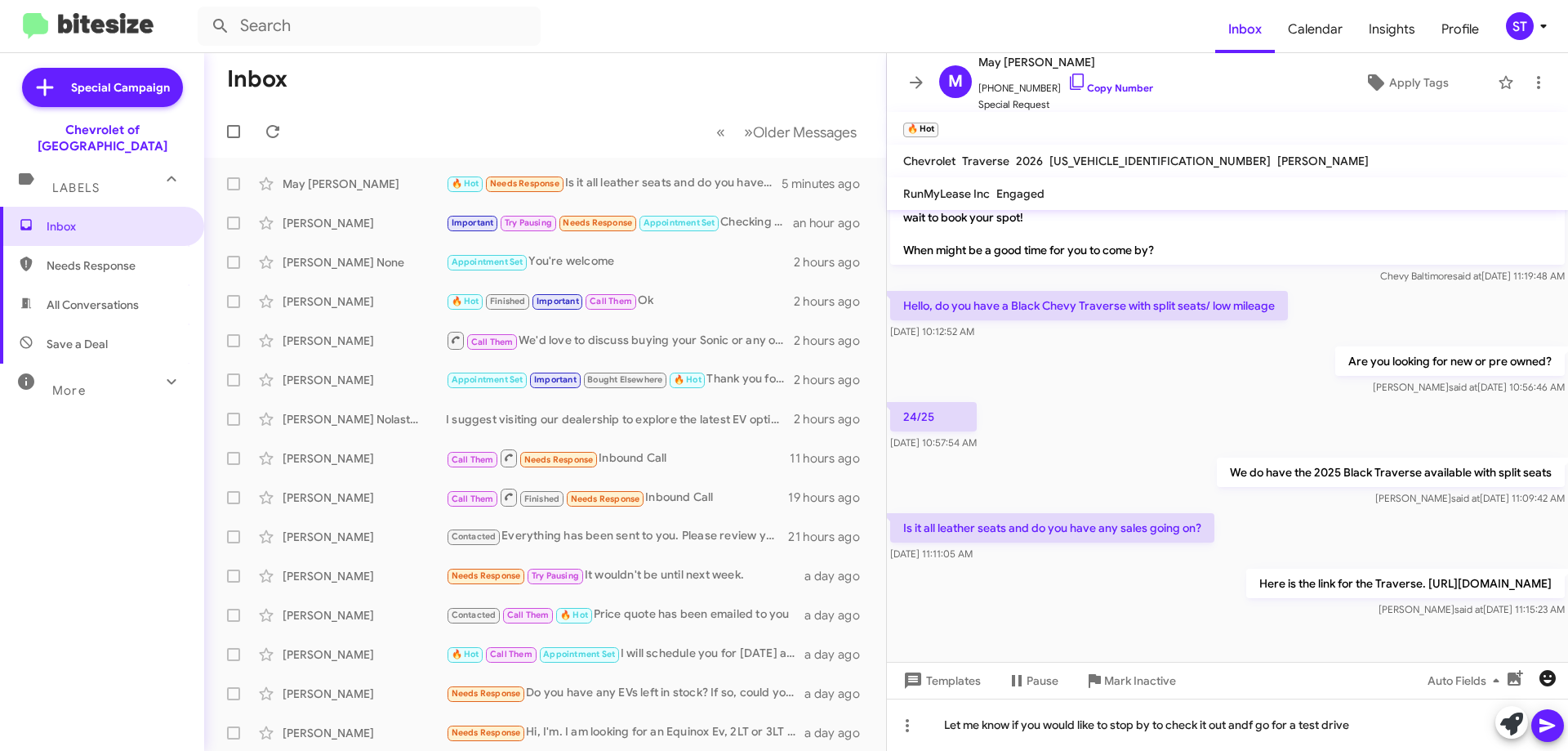
click at [1540, 677] on icon "button" at bounding box center [1547, 677] width 19 height 19
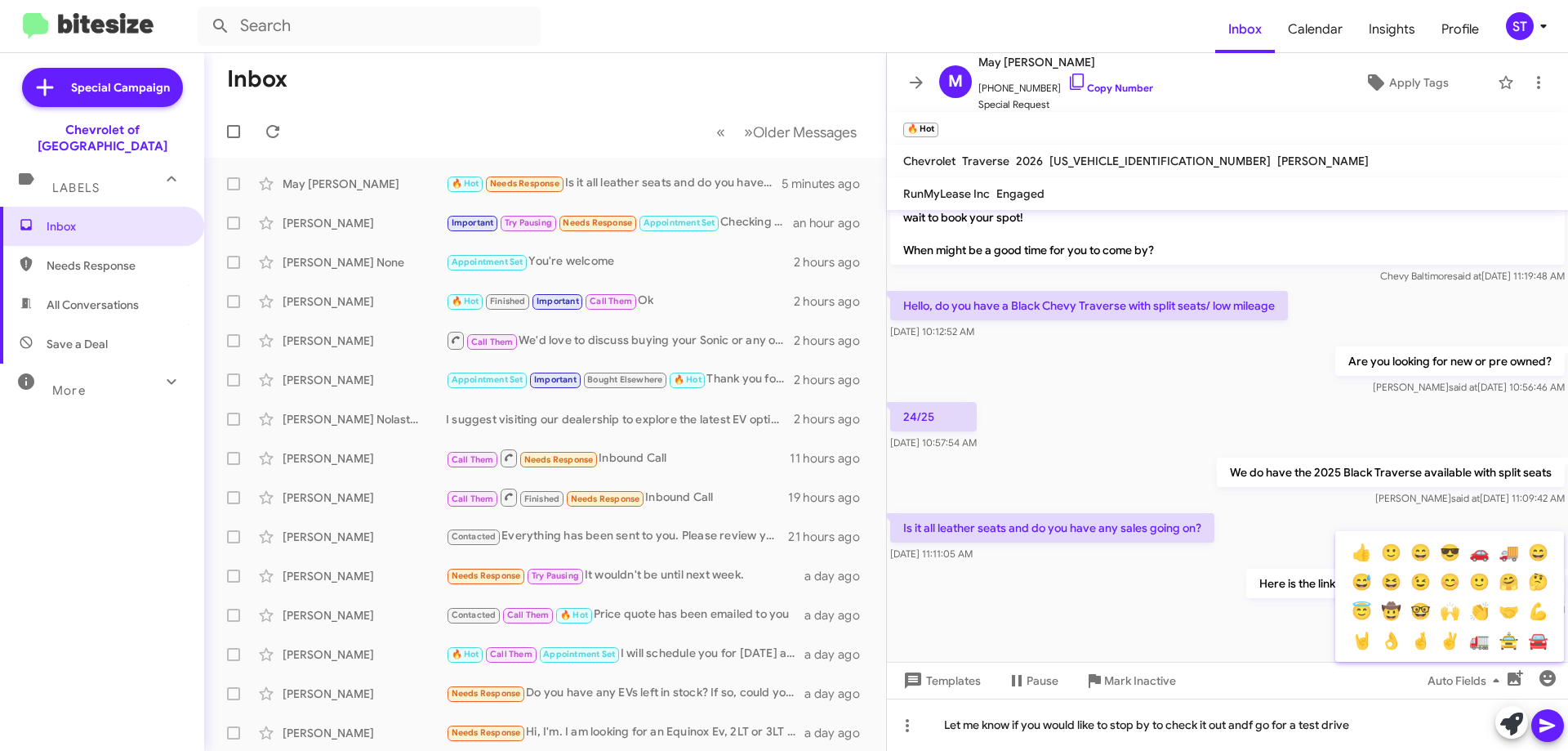
click at [1385, 558] on button "🙂" at bounding box center [1391, 552] width 29 height 29
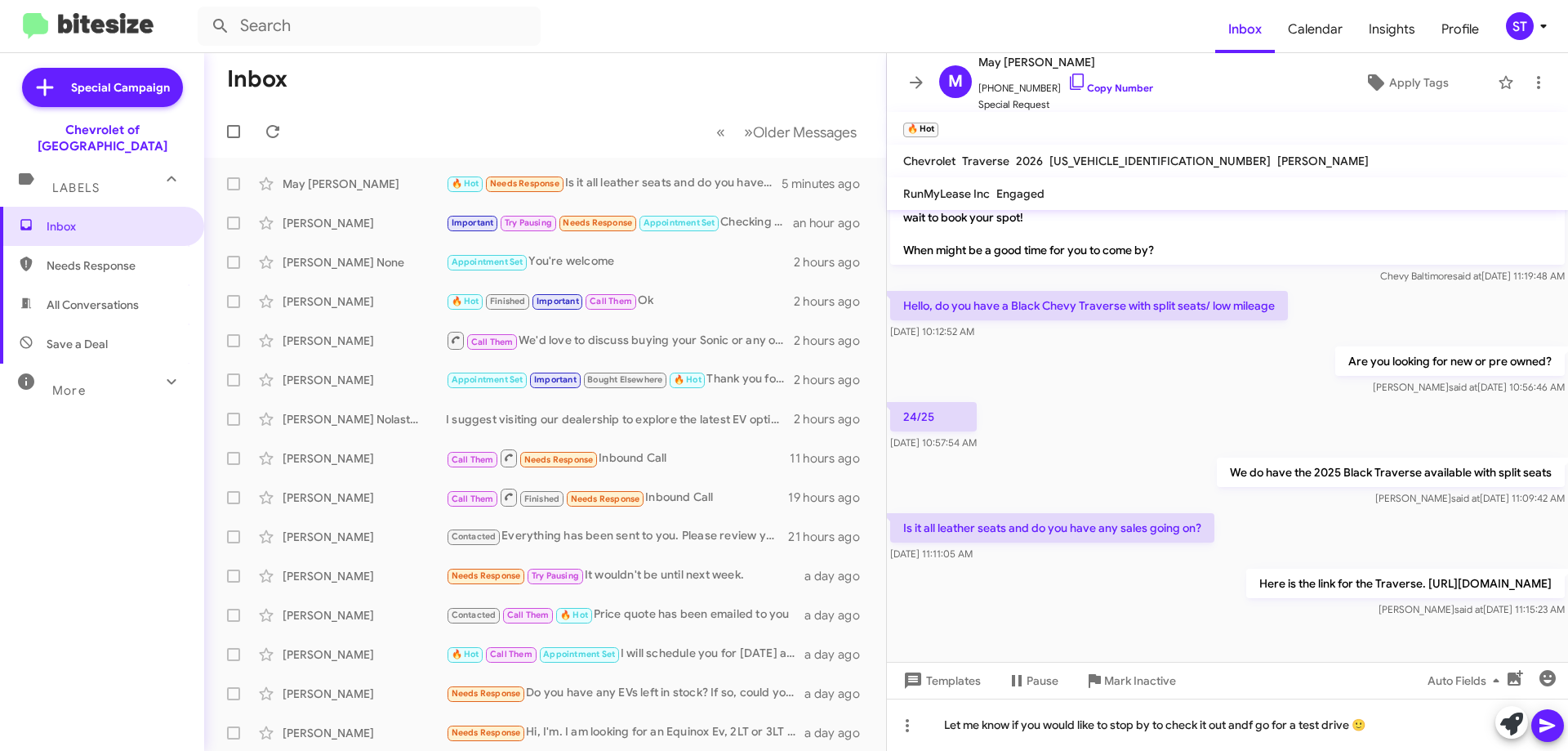
click at [1552, 730] on icon at bounding box center [1547, 725] width 19 height 19
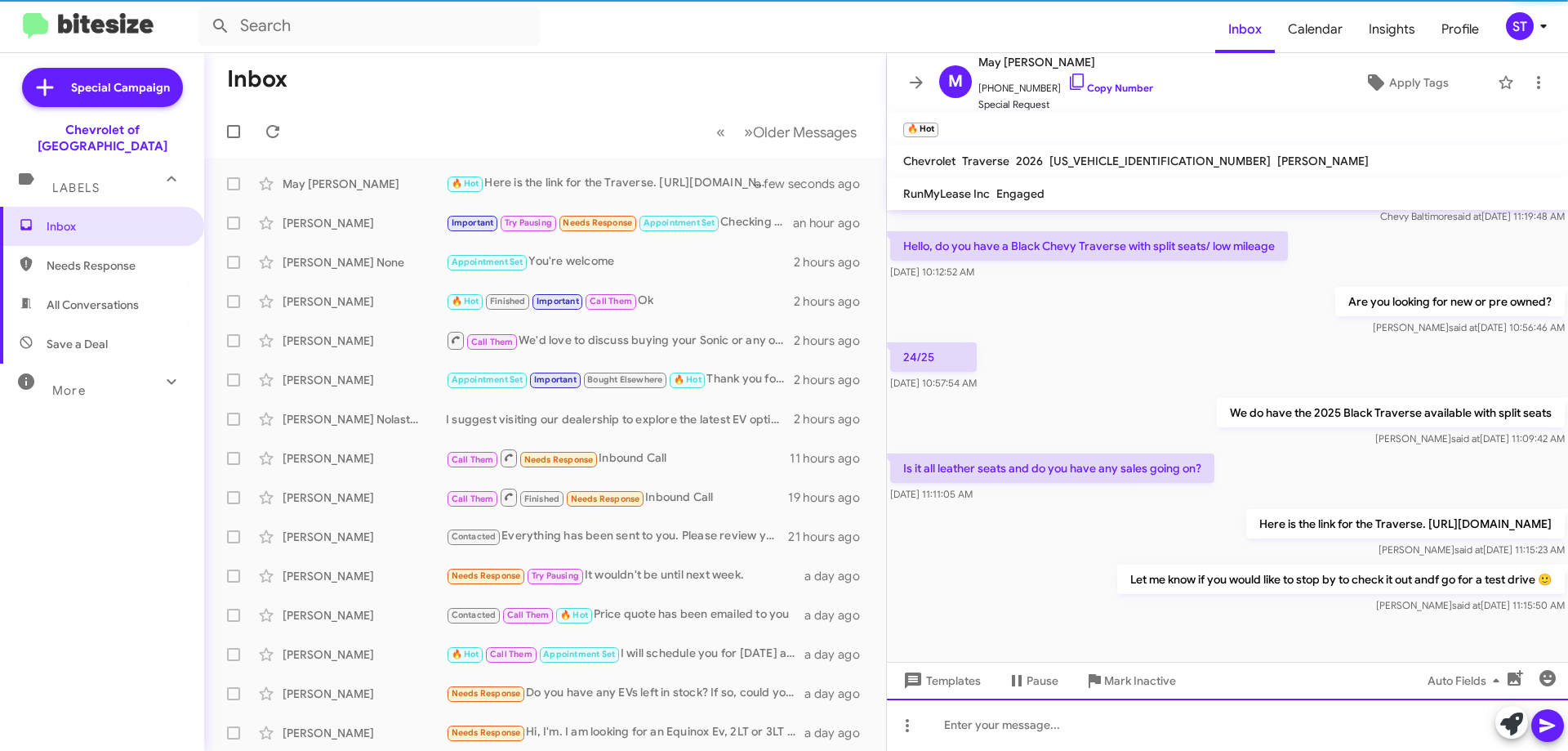
scroll to position [466, 0]
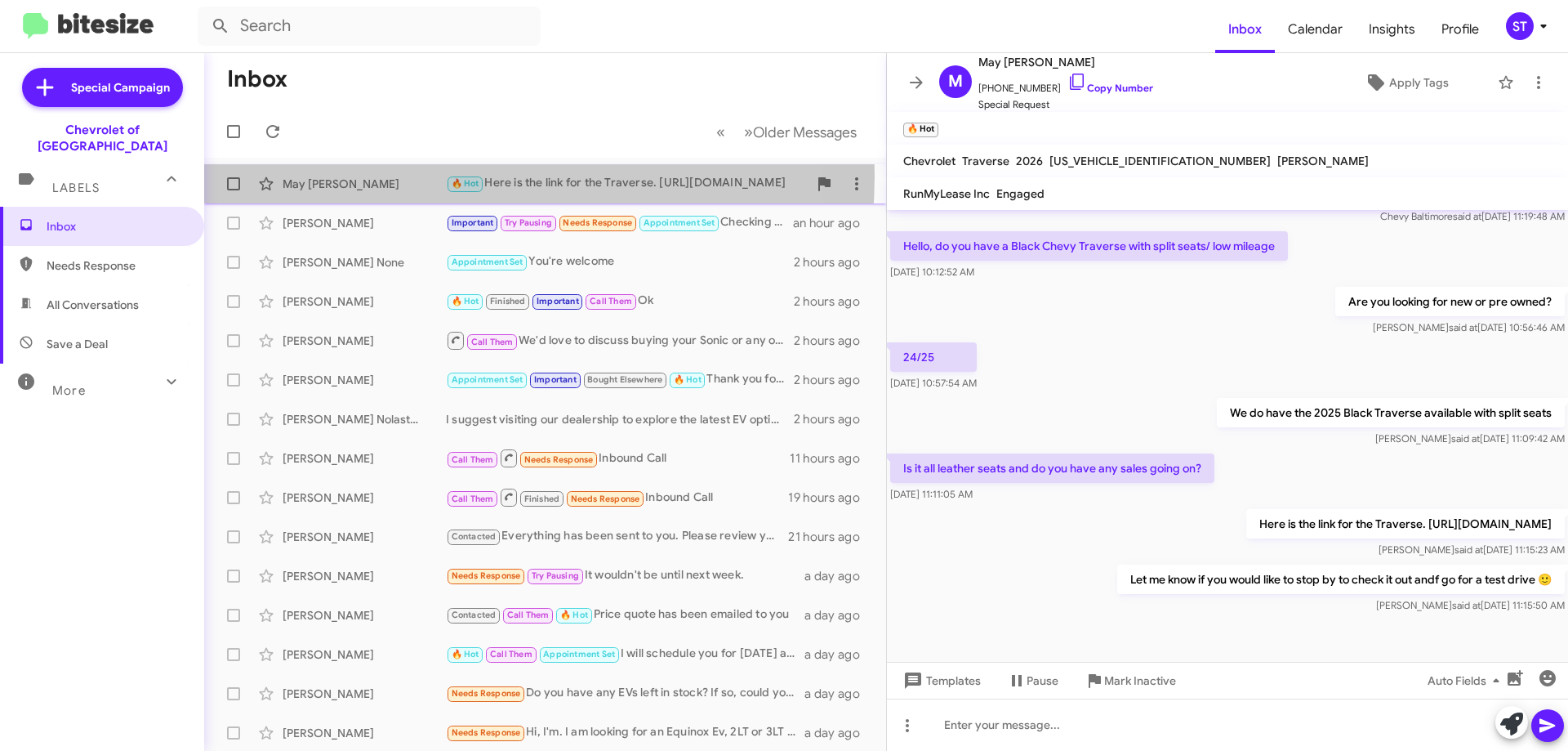
click at [434, 176] on div "May [PERSON_NAME]" at bounding box center [364, 184] width 163 height 17
